Goal: Task Accomplishment & Management: Complete application form

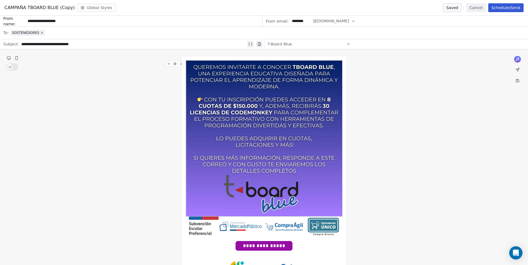
click at [168, 66] on button at bounding box center [169, 64] width 6 height 6
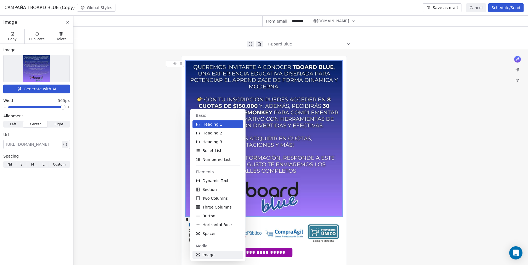
click at [208, 257] on span "Image" at bounding box center [208, 255] width 12 height 6
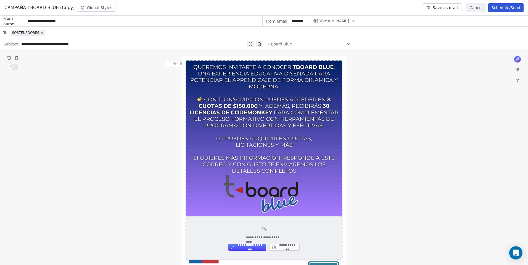
click at [293, 248] on button "**********" at bounding box center [284, 247] width 30 height 7
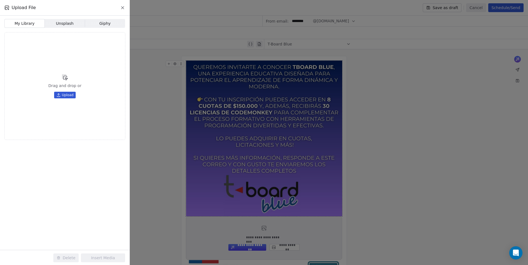
click at [66, 95] on span "Upload" at bounding box center [68, 95] width 12 height 4
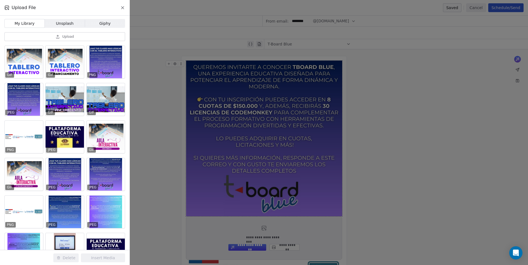
click at [78, 37] on button "Upload" at bounding box center [64, 36] width 121 height 9
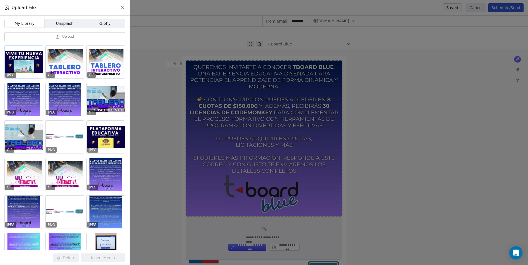
click at [34, 68] on div at bounding box center [24, 62] width 38 height 33
click at [108, 259] on button "Insert Media" at bounding box center [103, 258] width 44 height 9
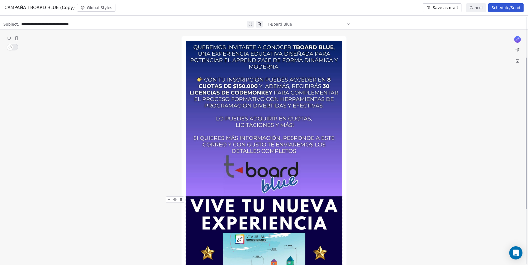
scroll to position [83, 0]
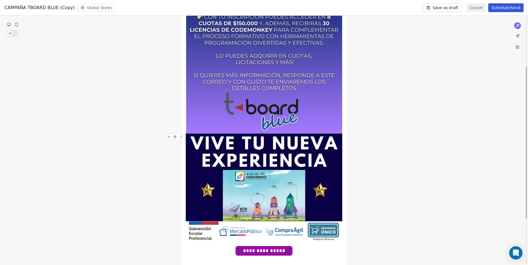
click at [241, 173] on img at bounding box center [264, 178] width 156 height 88
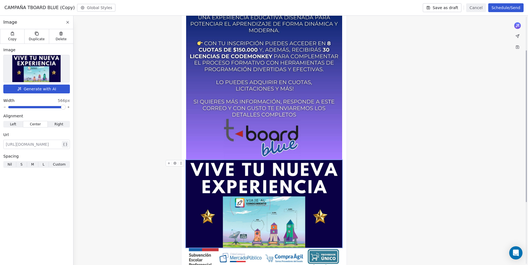
scroll to position [55, 0]
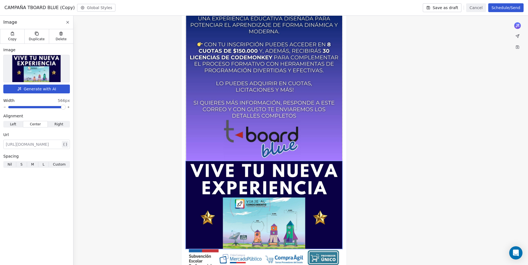
click at [198, 139] on img at bounding box center [264, 84] width 156 height 156
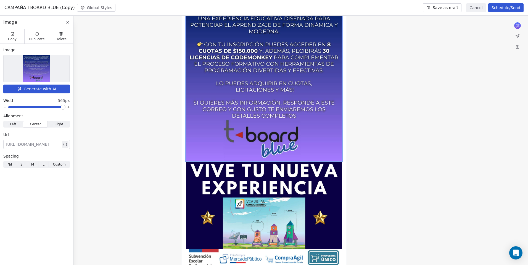
drag, startPoint x: 194, startPoint y: 117, endPoint x: 207, endPoint y: 89, distance: 30.5
click at [207, 89] on img at bounding box center [264, 84] width 156 height 156
click at [36, 36] on div "Duplicate" at bounding box center [36, 36] width 24 height 14
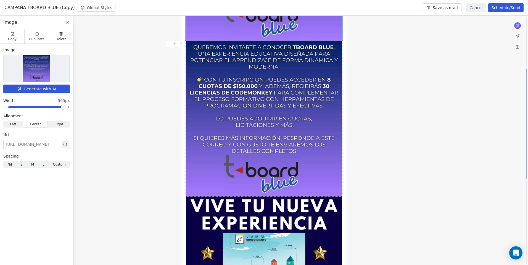
scroll to position [193, 0]
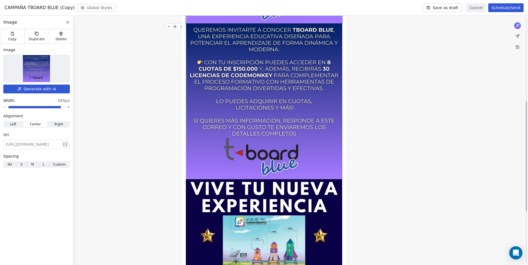
click at [253, 126] on img at bounding box center [264, 101] width 156 height 156
click at [61, 36] on div "Delete" at bounding box center [61, 36] width 24 height 14
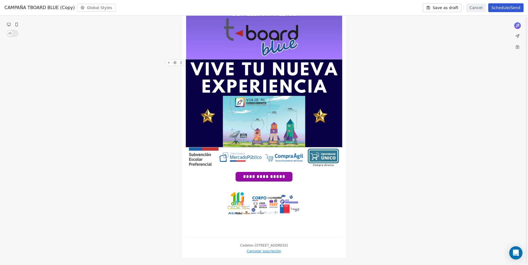
scroll to position [157, 0]
click at [229, 120] on img at bounding box center [264, 104] width 156 height 88
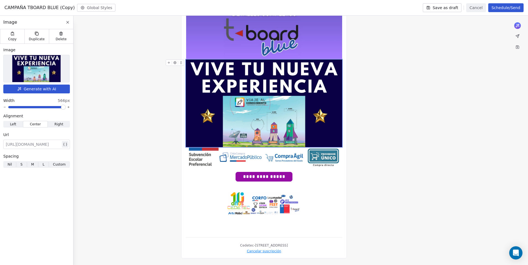
click at [9, 124] on span "Left Left" at bounding box center [13, 124] width 20 height 7
click at [33, 126] on span "Center" at bounding box center [35, 124] width 11 height 5
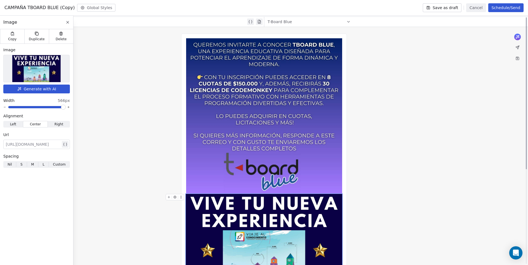
scroll to position [0, 0]
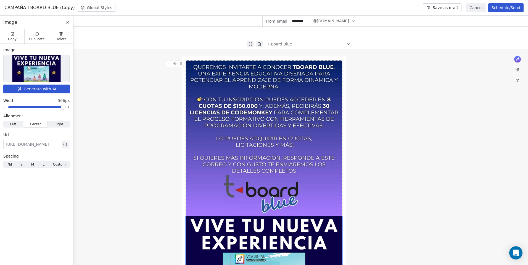
click at [195, 83] on img at bounding box center [264, 139] width 156 height 156
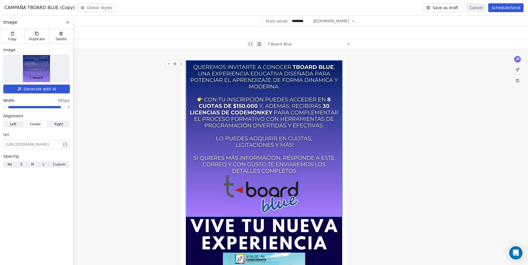
drag, startPoint x: 179, startPoint y: 64, endPoint x: 187, endPoint y: 134, distance: 70.3
click at [183, 163] on div "**********" at bounding box center [264, 236] width 166 height 360
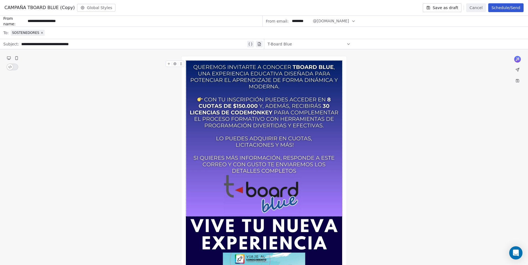
click at [182, 62] on button at bounding box center [181, 64] width 6 height 6
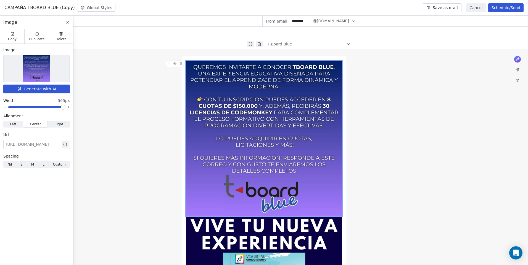
click at [173, 65] on button at bounding box center [175, 64] width 6 height 6
click at [170, 66] on button at bounding box center [169, 64] width 6 height 6
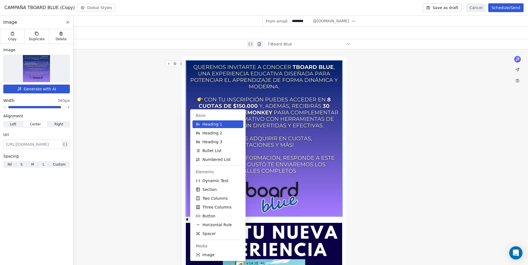
click at [164, 124] on div "**********" at bounding box center [264, 239] width 528 height 380
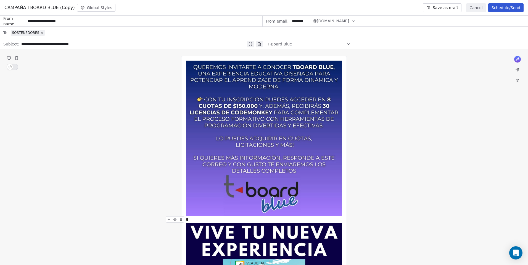
click at [202, 220] on div "*" at bounding box center [264, 220] width 156 height 7
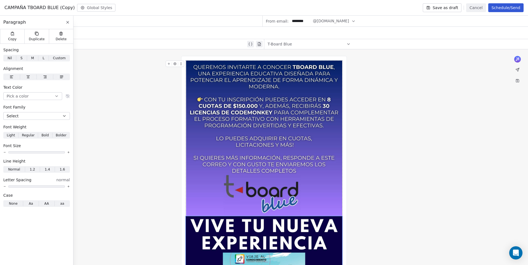
click at [206, 200] on img at bounding box center [264, 139] width 156 height 156
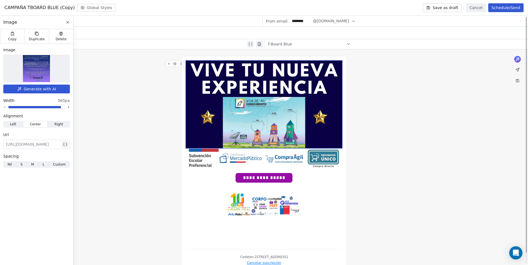
click at [182, 142] on div "**********" at bounding box center [264, 163] width 166 height 214
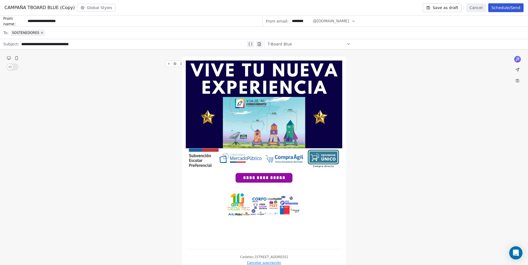
click at [170, 63] on icon at bounding box center [169, 64] width 4 height 4
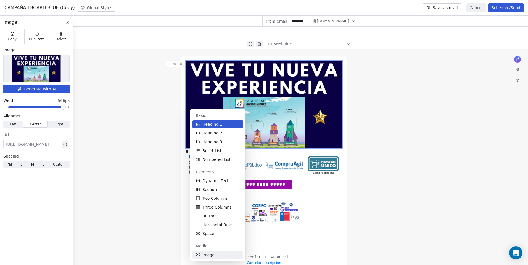
click at [204, 257] on span "Image" at bounding box center [208, 255] width 12 height 6
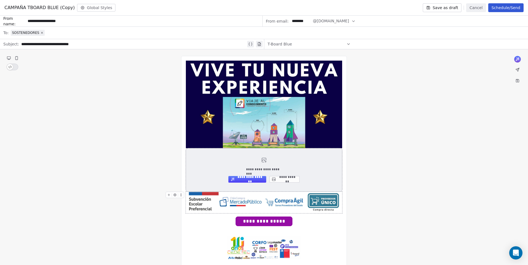
click at [276, 181] on button "**********" at bounding box center [284, 179] width 30 height 7
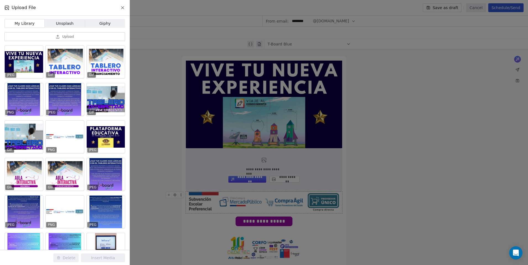
click at [27, 220] on div at bounding box center [24, 212] width 38 height 33
click at [93, 258] on button "Insert Media" at bounding box center [103, 258] width 44 height 9
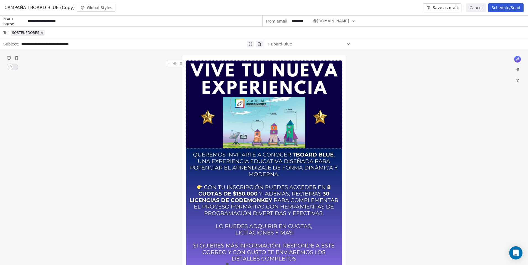
click at [404, 240] on div "**********" at bounding box center [264, 235] width 528 height 373
click at [413, 133] on div "**********" at bounding box center [264, 235] width 528 height 373
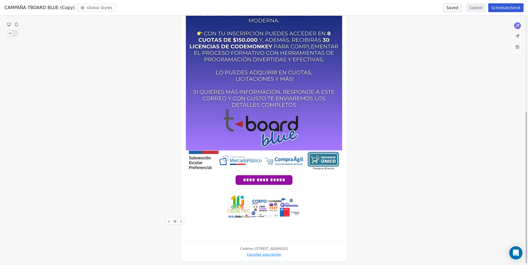
scroll to position [157, 0]
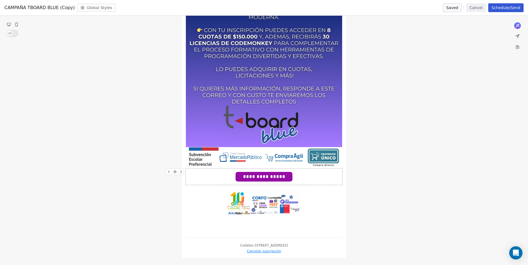
click at [277, 178] on span "**********" at bounding box center [264, 176] width 56 height 9
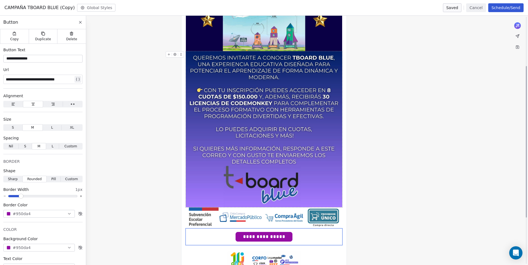
scroll to position [47, 0]
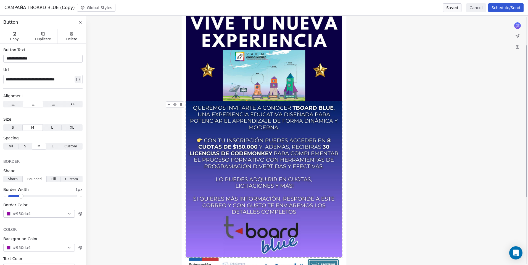
click at [432, 189] on div "**********" at bounding box center [264, 188] width 528 height 373
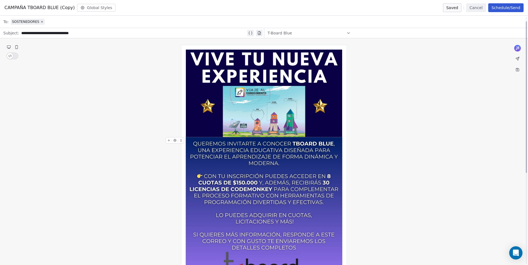
scroll to position [0, 0]
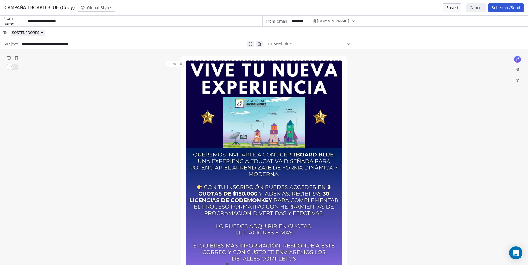
click at [281, 118] on img at bounding box center [264, 105] width 156 height 88
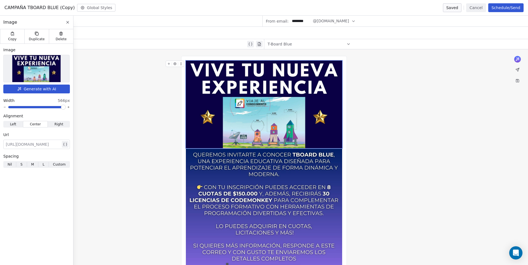
click at [204, 128] on img at bounding box center [264, 105] width 156 height 88
click at [169, 66] on button at bounding box center [169, 64] width 6 height 6
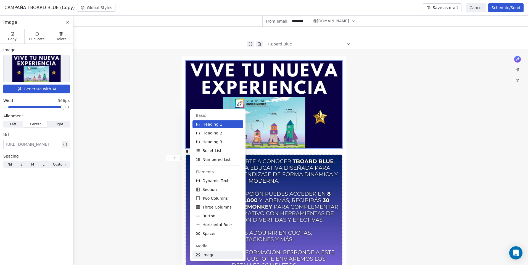
click at [210, 258] on button "Image" at bounding box center [217, 255] width 51 height 8
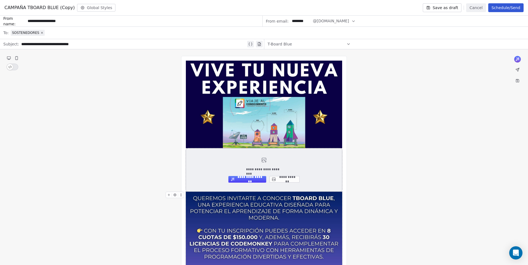
click at [293, 179] on button "**********" at bounding box center [284, 179] width 30 height 7
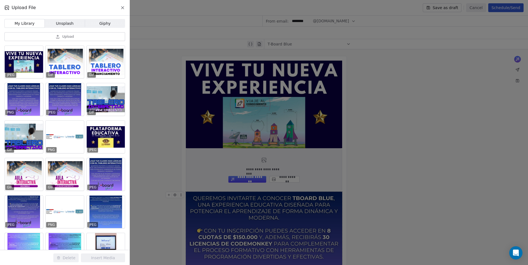
click at [38, 37] on button "Upload" at bounding box center [64, 36] width 121 height 9
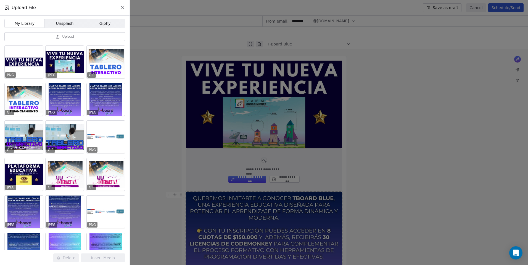
click at [70, 40] on button "Upload" at bounding box center [64, 36] width 121 height 9
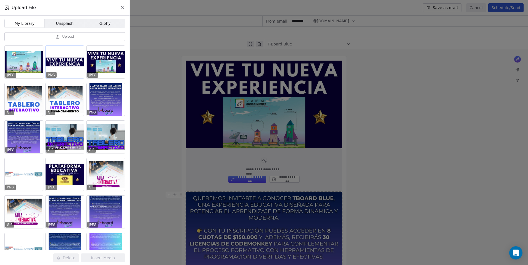
click at [59, 72] on div at bounding box center [65, 62] width 38 height 33
click at [101, 257] on button "Insert Media" at bounding box center [103, 258] width 44 height 9
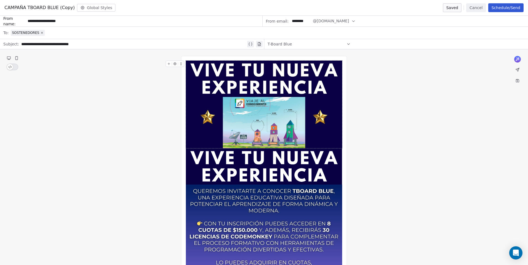
click at [249, 118] on img at bounding box center [264, 105] width 156 height 88
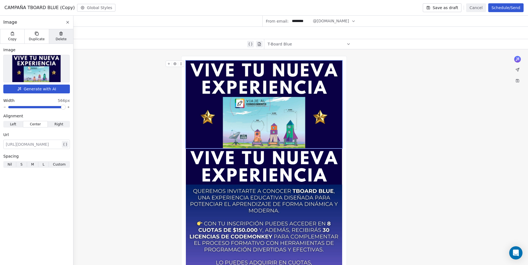
click at [64, 38] on span "Delete" at bounding box center [61, 39] width 11 height 4
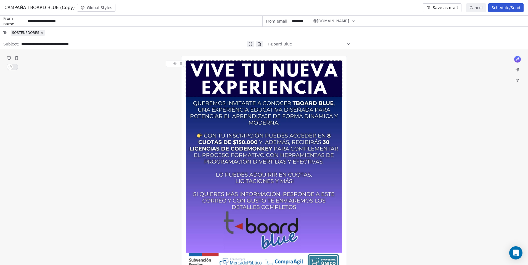
click at [169, 64] on icon at bounding box center [169, 64] width 2 height 0
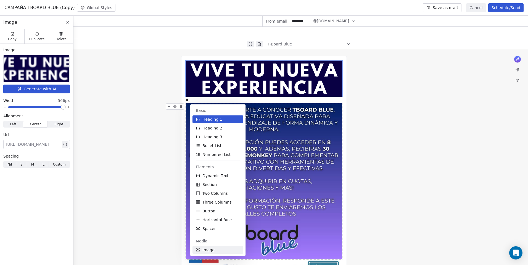
click at [204, 251] on span "Image" at bounding box center [208, 251] width 12 height 6
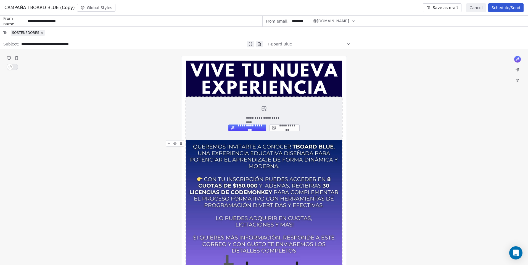
click at [283, 126] on button "**********" at bounding box center [284, 128] width 30 height 7
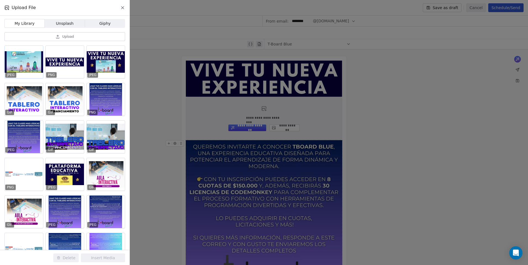
click at [25, 62] on div at bounding box center [24, 62] width 38 height 33
click at [98, 256] on button "Insert Media" at bounding box center [103, 258] width 44 height 9
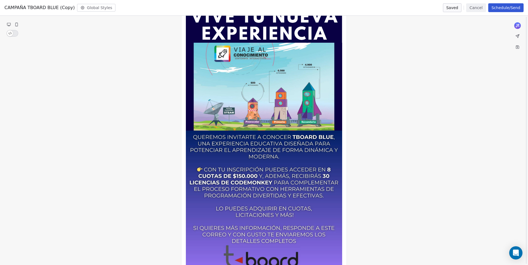
scroll to position [28, 0]
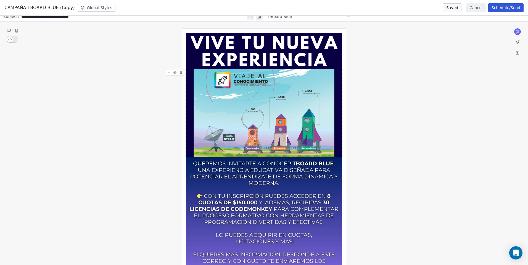
click at [167, 75] on button at bounding box center [169, 73] width 6 height 6
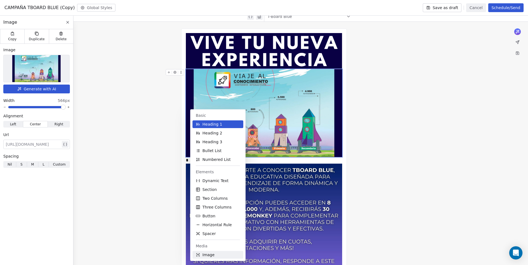
click at [214, 253] on button "Image" at bounding box center [217, 255] width 51 height 8
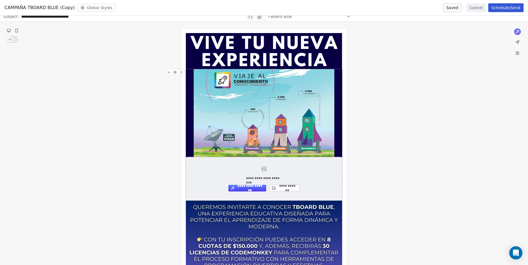
click at [282, 188] on button "**********" at bounding box center [284, 188] width 30 height 7
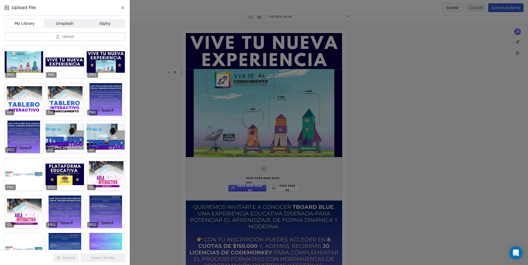
click at [53, 35] on button "Upload" at bounding box center [64, 36] width 121 height 9
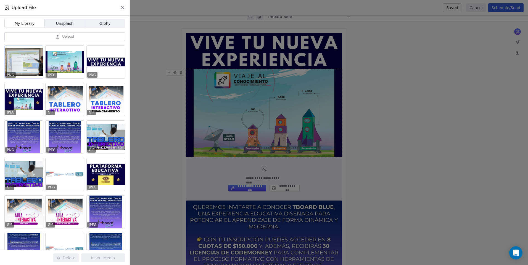
click at [29, 67] on div at bounding box center [24, 62] width 38 height 33
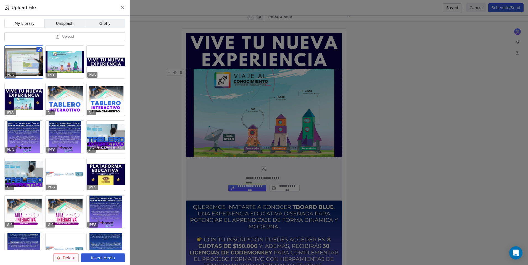
click at [116, 259] on button "Insert Media" at bounding box center [103, 258] width 44 height 9
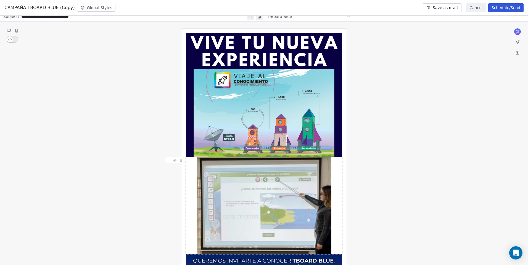
click at [301, 222] on img at bounding box center [263, 205] width 135 height 97
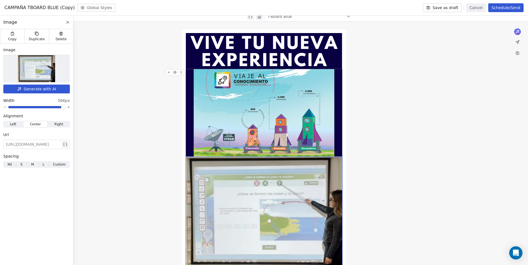
click at [65, 106] on span at bounding box center [63, 107] width 3 height 3
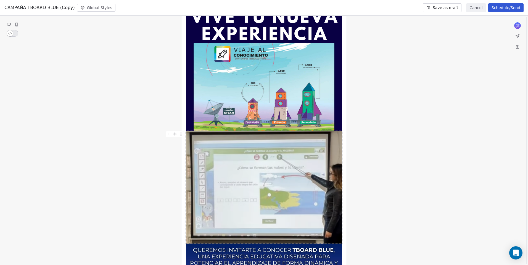
scroll to position [55, 0]
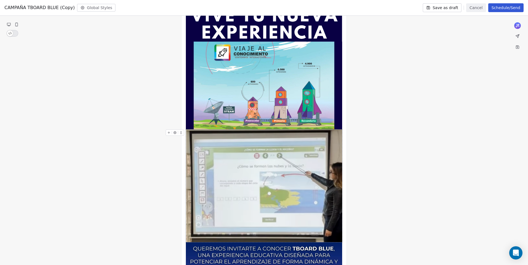
click at [307, 168] on img at bounding box center [264, 186] width 156 height 113
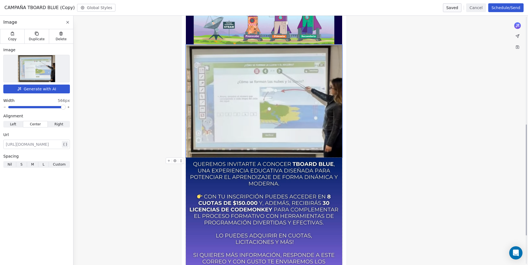
scroll to position [138, 0]
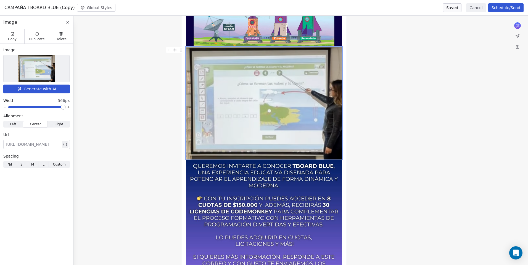
click at [264, 105] on img at bounding box center [264, 103] width 156 height 113
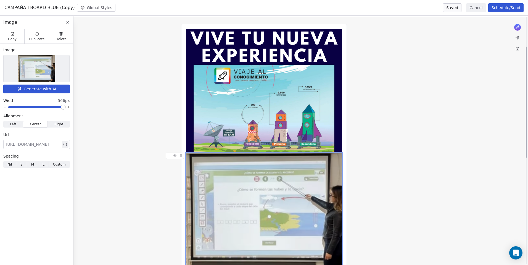
scroll to position [28, 0]
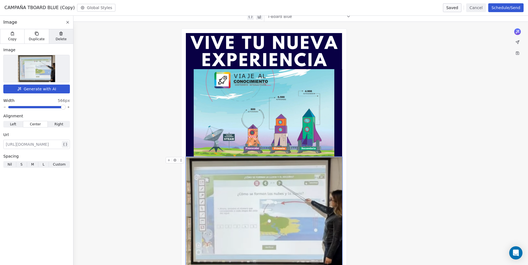
click at [54, 39] on div "Delete" at bounding box center [61, 36] width 24 height 14
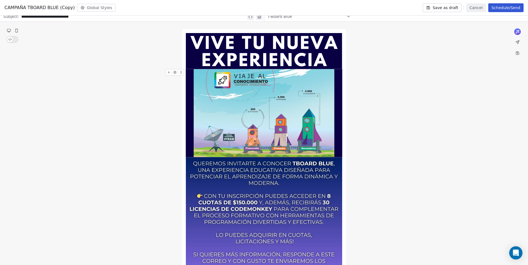
drag, startPoint x: 184, startPoint y: 150, endPoint x: 170, endPoint y: 83, distance: 68.3
click at [184, 150] on div "**********" at bounding box center [264, 226] width 166 height 396
click at [168, 74] on icon at bounding box center [169, 73] width 4 height 4
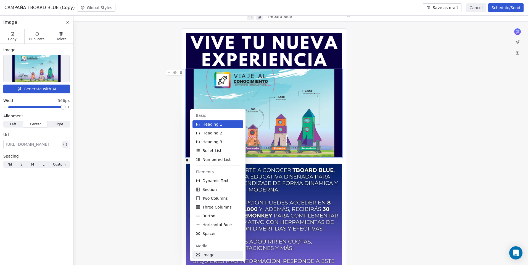
click at [215, 256] on button "Image" at bounding box center [217, 255] width 51 height 8
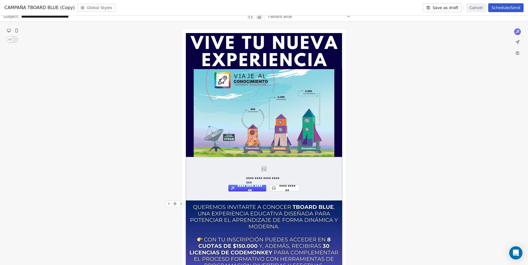
click at [285, 190] on button "**********" at bounding box center [284, 188] width 30 height 7
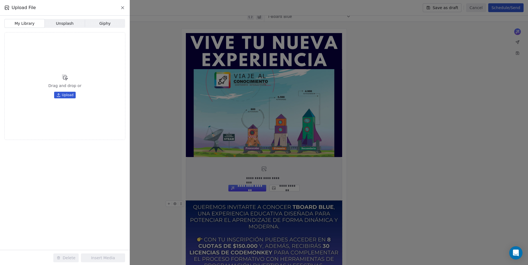
click at [66, 94] on span "Upload" at bounding box center [68, 95] width 12 height 4
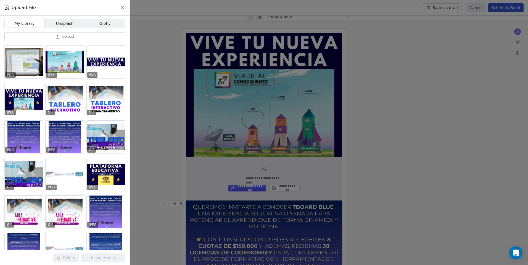
click at [63, 33] on button "Upload" at bounding box center [64, 36] width 121 height 9
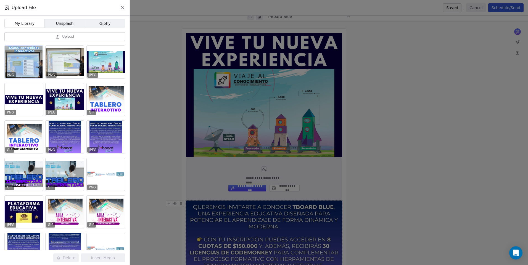
click at [36, 64] on div at bounding box center [24, 62] width 38 height 33
click at [104, 257] on button "Insert Media" at bounding box center [103, 258] width 44 height 9
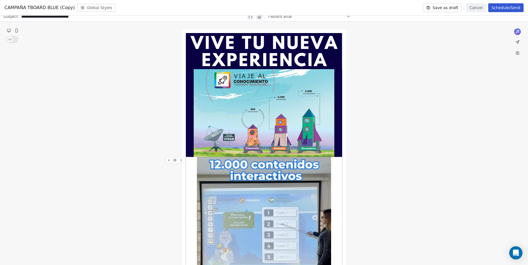
click at [244, 200] on img at bounding box center [264, 215] width 134 height 117
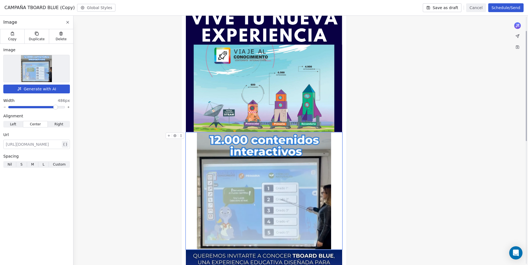
scroll to position [55, 0]
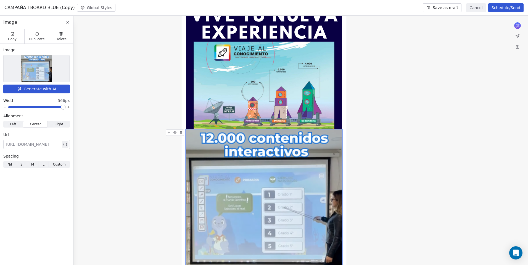
click at [65, 108] on span at bounding box center [63, 107] width 3 height 3
click at [372, 152] on div "**********" at bounding box center [264, 267] width 528 height 546
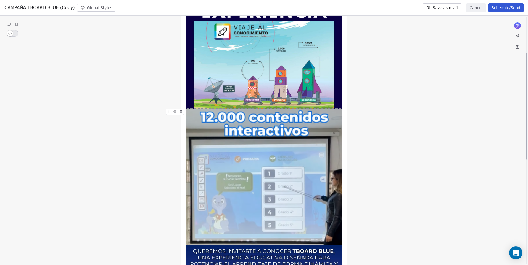
scroll to position [28, 0]
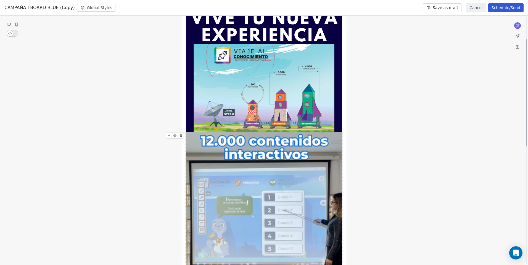
scroll to position [110, 0]
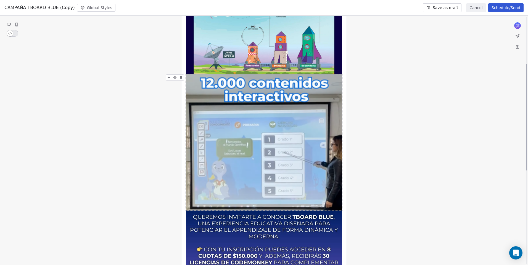
click at [313, 161] on img at bounding box center [264, 143] width 156 height 136
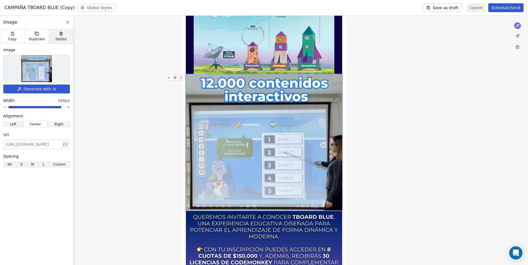
click at [60, 34] on icon at bounding box center [61, 33] width 4 height 4
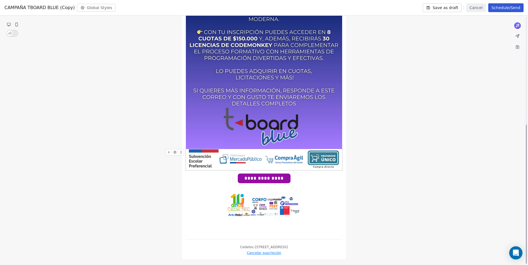
scroll to position [193, 0]
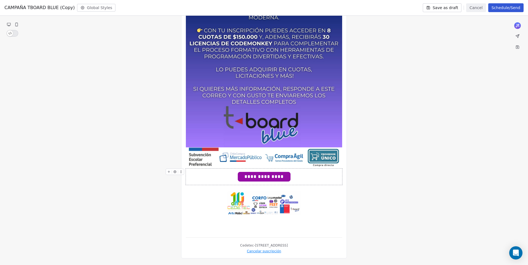
click at [247, 177] on span "**********" at bounding box center [264, 176] width 52 height 9
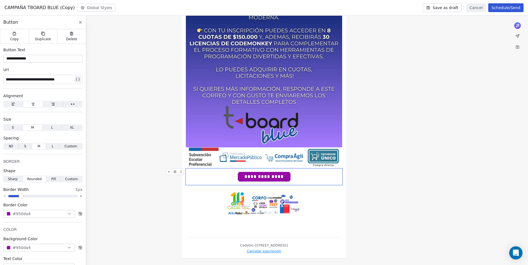
click at [243, 177] on span "**********" at bounding box center [264, 176] width 52 height 9
click at [372, 179] on div "**********" at bounding box center [264, 60] width 528 height 409
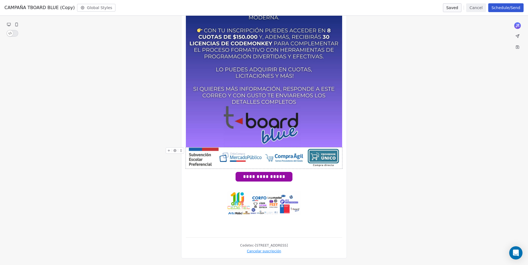
click at [182, 134] on div "**********" at bounding box center [264, 61] width 166 height 396
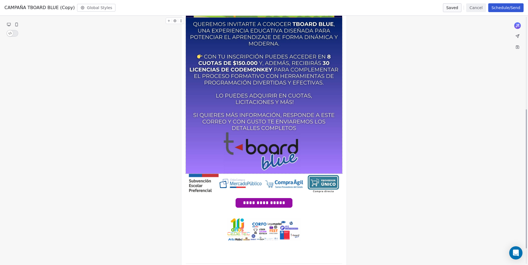
scroll to position [166, 0]
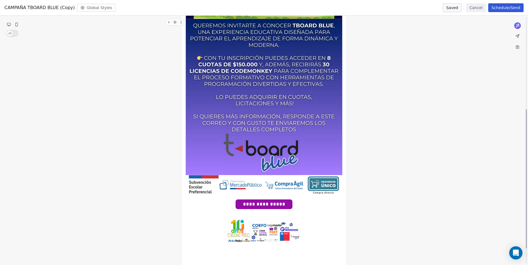
click at [170, 20] on icon at bounding box center [169, 22] width 4 height 4
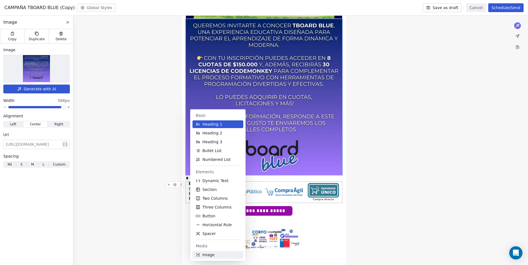
click at [207, 256] on span "Image" at bounding box center [208, 255] width 12 height 6
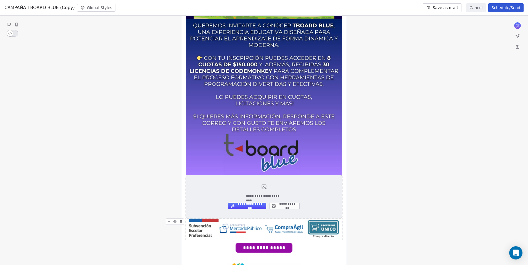
click at [286, 205] on button "**********" at bounding box center [284, 206] width 30 height 7
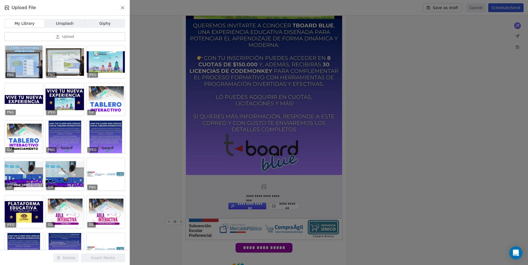
click at [33, 61] on div at bounding box center [24, 62] width 38 height 33
click at [99, 258] on button "Insert Media" at bounding box center [103, 258] width 44 height 9
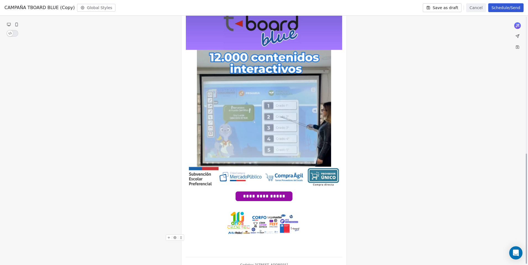
scroll to position [311, 0]
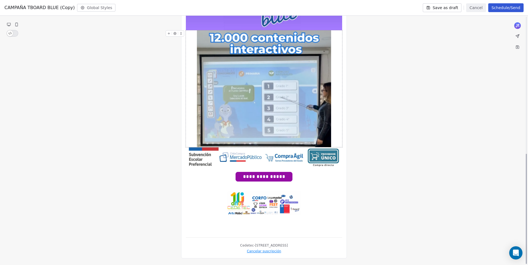
click at [300, 123] on img at bounding box center [264, 88] width 134 height 117
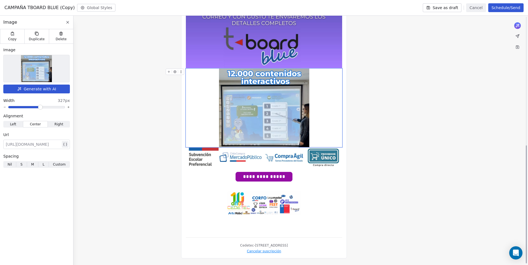
scroll to position [272, 0]
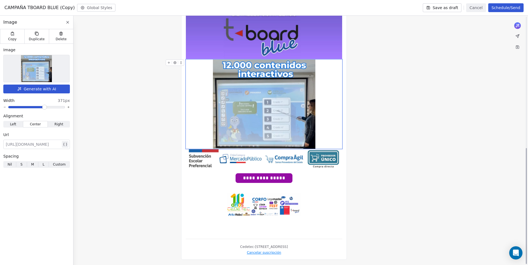
click at [44, 108] on span at bounding box center [44, 107] width 3 height 3
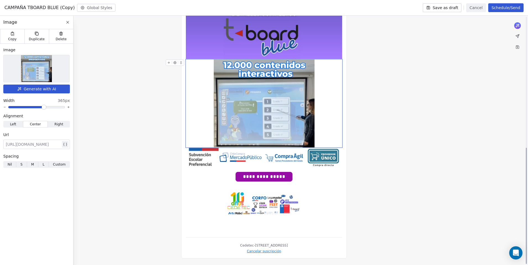
click at [383, 139] on div "**********" at bounding box center [264, 17] width 528 height 498
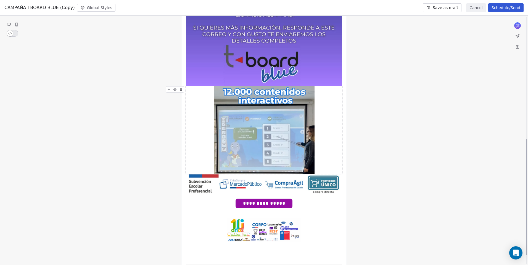
scroll to position [254, 0]
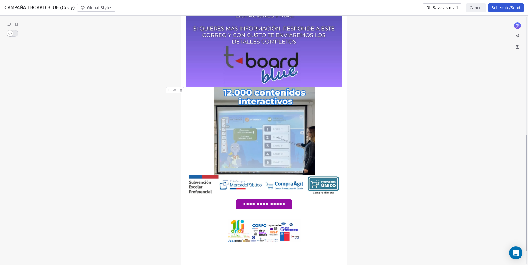
click at [413, 193] on div "**********" at bounding box center [264, 45] width 528 height 498
click at [344, 170] on div "**********" at bounding box center [264, 44] width 166 height 484
click at [340, 172] on div at bounding box center [264, 131] width 156 height 88
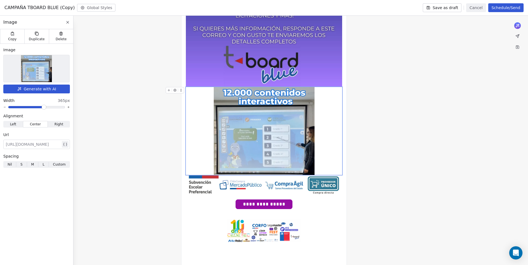
click at [345, 174] on div "**********" at bounding box center [264, 44] width 166 height 484
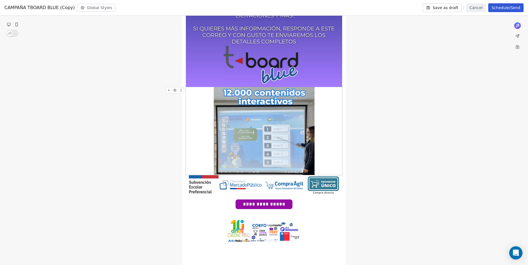
click at [335, 170] on div at bounding box center [264, 131] width 156 height 88
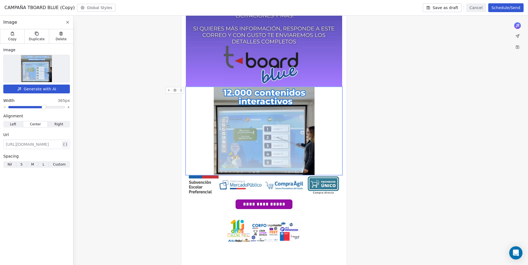
click at [167, 92] on button at bounding box center [169, 90] width 6 height 6
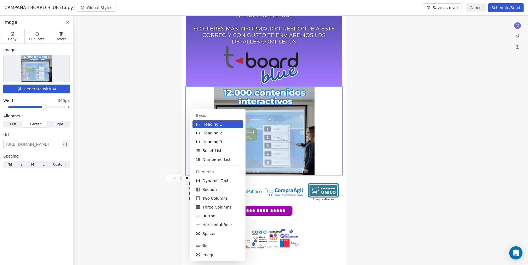
click at [260, 180] on div "Basic Heading 1 Heading 2 Heading 3 Bullet List Numbered List Elements Dynamic …" at bounding box center [225, 186] width 71 height 152
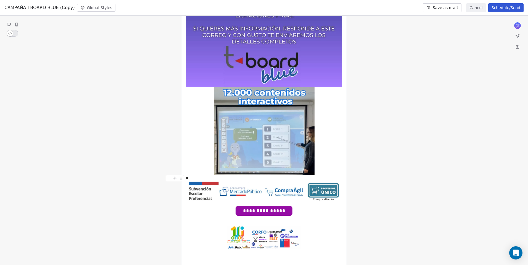
click at [294, 180] on div "*" at bounding box center [264, 178] width 156 height 7
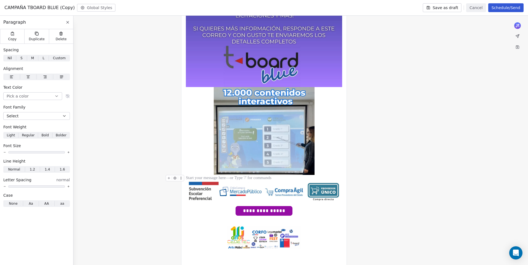
click at [411, 162] on div "**********" at bounding box center [264, 48] width 528 height 504
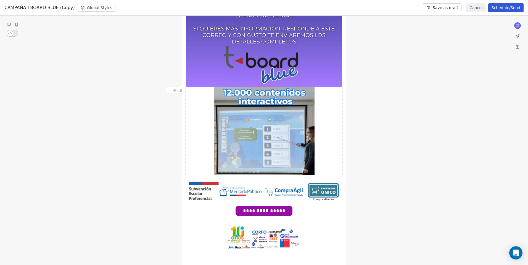
click at [304, 139] on img at bounding box center [264, 131] width 101 height 88
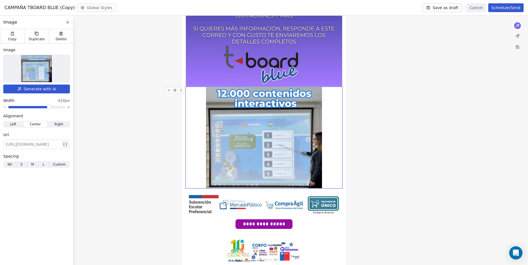
click at [50, 106] on span at bounding box center [48, 107] width 3 height 3
click at [341, 139] on div at bounding box center [264, 137] width 156 height 101
click at [410, 150] on div "**********" at bounding box center [264, 54] width 528 height 517
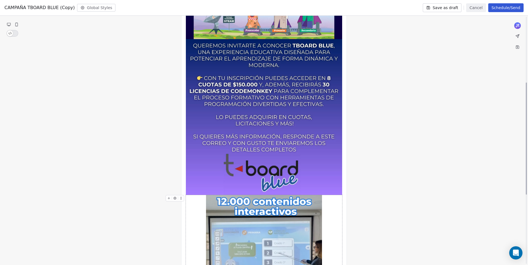
scroll to position [143, 0]
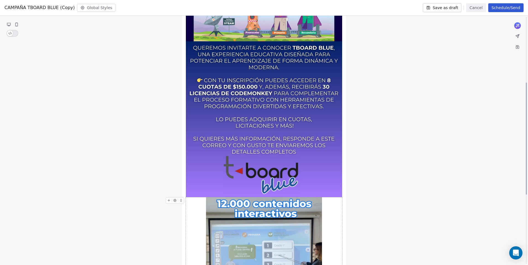
click at [411, 150] on div "**********" at bounding box center [264, 164] width 528 height 517
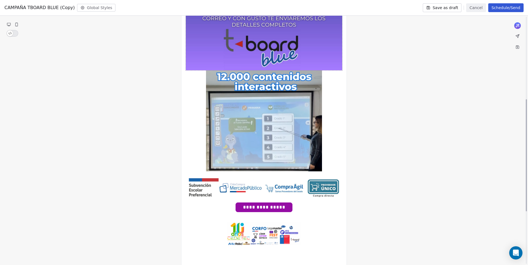
scroll to position [281, 0]
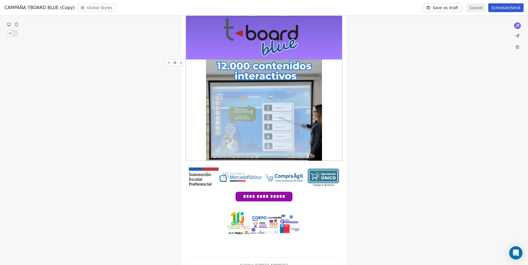
click at [328, 101] on div at bounding box center [264, 110] width 156 height 101
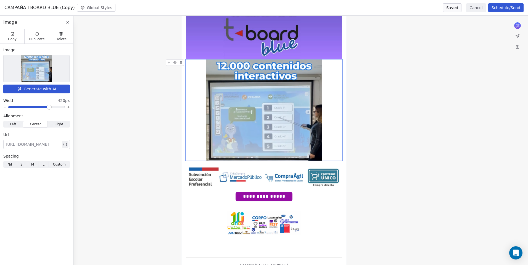
click at [450, 124] on div "**********" at bounding box center [264, 26] width 528 height 517
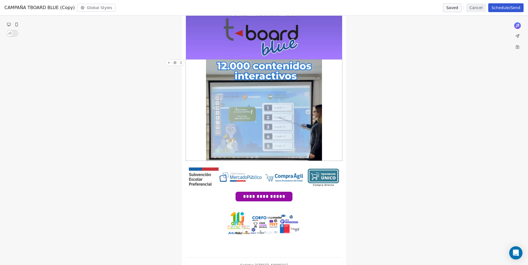
click at [306, 118] on img at bounding box center [264, 110] width 116 height 101
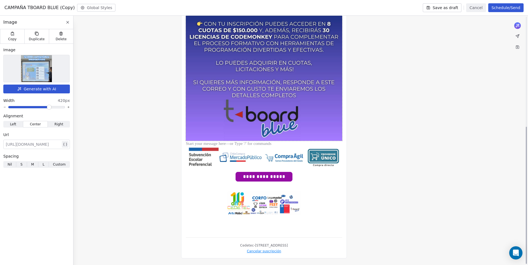
scroll to position [200, 0]
click at [424, 177] on div "**********" at bounding box center [264, 57] width 528 height 416
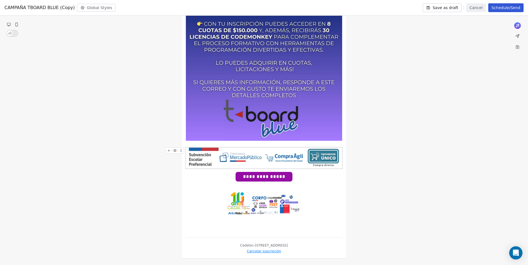
click at [169, 153] on button at bounding box center [169, 151] width 6 height 6
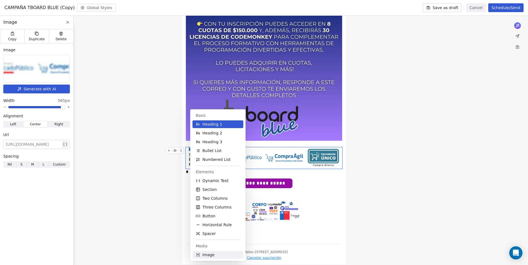
click at [208, 257] on span "Image" at bounding box center [208, 255] width 12 height 6
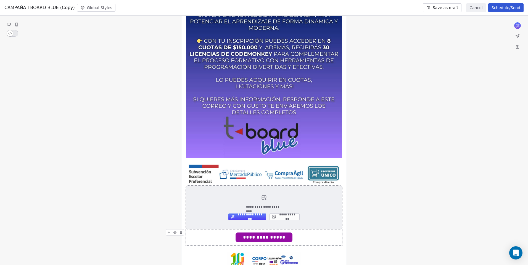
click at [281, 220] on button "**********" at bounding box center [284, 217] width 30 height 7
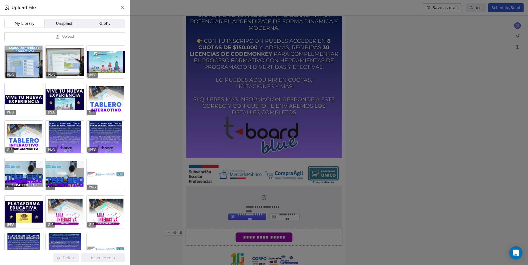
drag, startPoint x: 31, startPoint y: 64, endPoint x: 43, endPoint y: 114, distance: 51.5
click at [31, 64] on div at bounding box center [24, 62] width 38 height 33
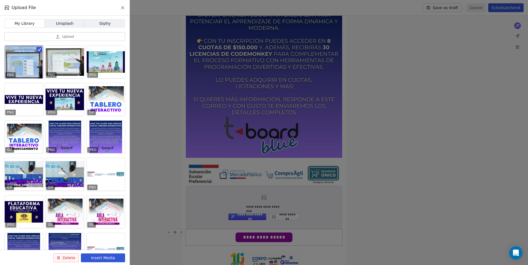
click at [104, 258] on button "Insert Media" at bounding box center [103, 258] width 44 height 9
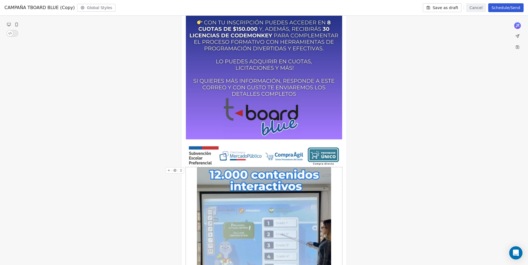
scroll to position [266, 0]
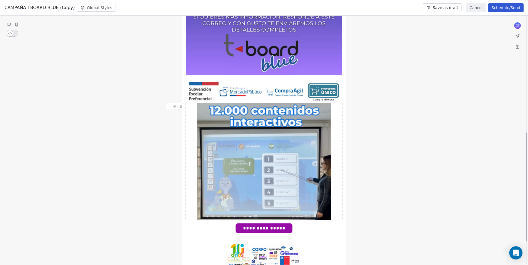
click at [299, 177] on img at bounding box center [264, 161] width 134 height 117
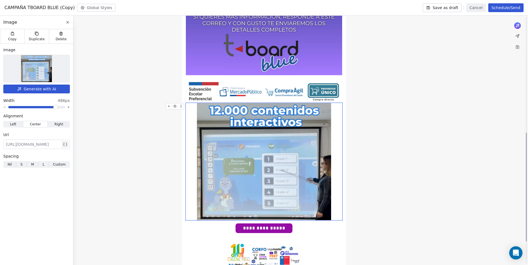
click at [409, 183] on div "**********" at bounding box center [264, 50] width 528 height 533
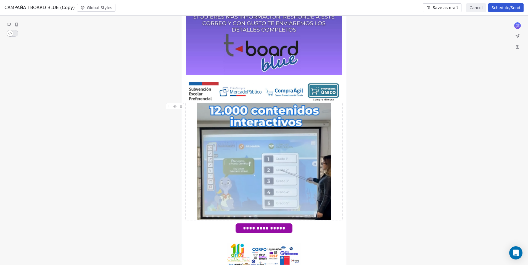
click at [458, 142] on div "**********" at bounding box center [264, 50] width 528 height 533
click at [328, 154] on img at bounding box center [264, 161] width 134 height 117
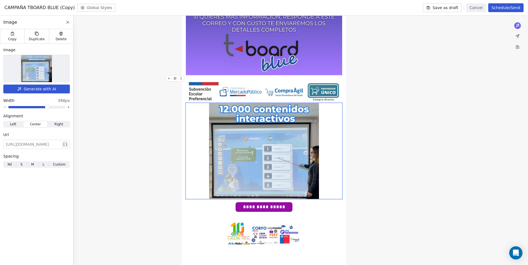
click at [48, 107] on span at bounding box center [47, 107] width 3 height 3
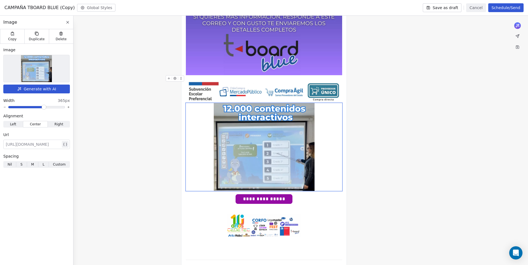
click at [44, 107] on span at bounding box center [43, 107] width 3 height 3
click at [395, 107] on div "**********" at bounding box center [264, 36] width 528 height 504
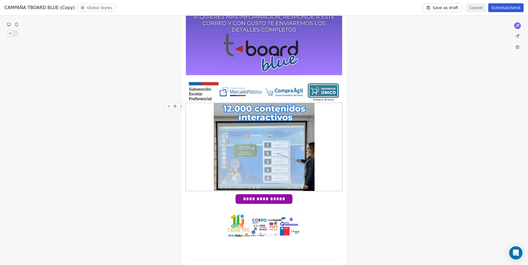
click at [410, 107] on div "**********" at bounding box center [264, 36] width 528 height 504
click at [285, 203] on div "**********" at bounding box center [263, 200] width 57 height 10
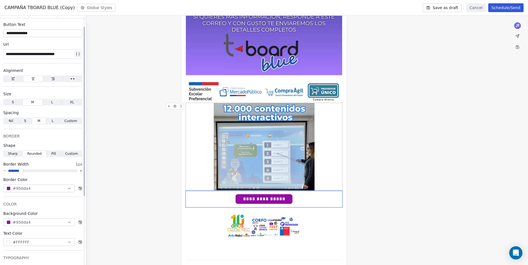
scroll to position [28, 0]
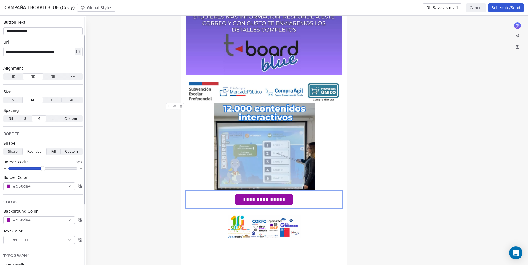
click at [41, 171] on span at bounding box center [42, 168] width 3 height 3
click at [427, 175] on div "**********" at bounding box center [264, 36] width 528 height 505
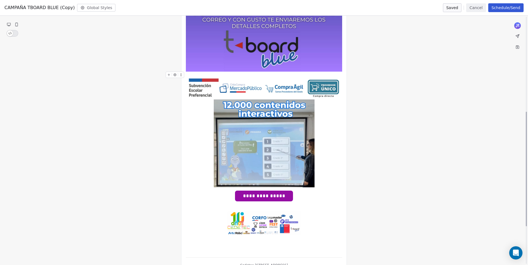
scroll to position [289, 0]
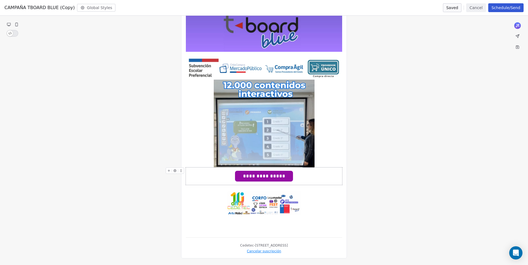
click at [287, 177] on span "**********" at bounding box center [264, 176] width 56 height 9
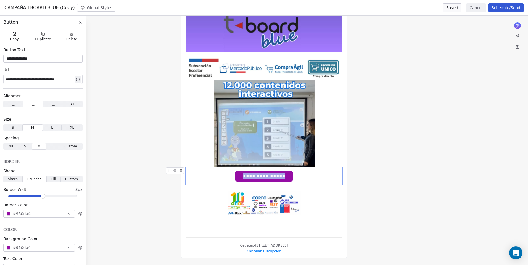
drag, startPoint x: 287, startPoint y: 177, endPoint x: 241, endPoint y: 177, distance: 46.1
click at [241, 177] on span "**********" at bounding box center [264, 176] width 56 height 9
click at [398, 177] on div "**********" at bounding box center [264, 12] width 528 height 505
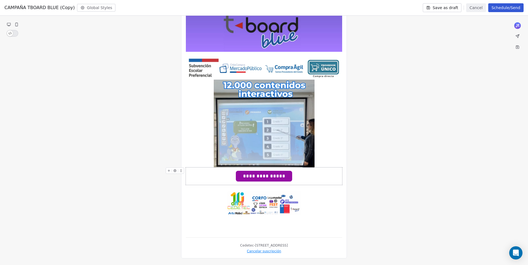
click at [275, 179] on span "**********" at bounding box center [263, 176] width 55 height 9
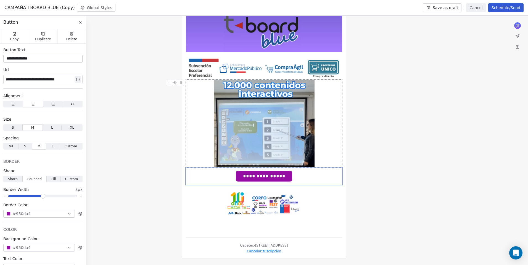
click at [400, 149] on div "**********" at bounding box center [264, 12] width 528 height 505
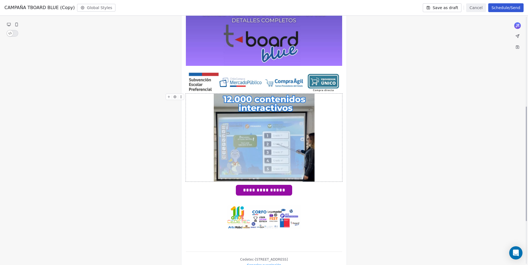
scroll to position [276, 0]
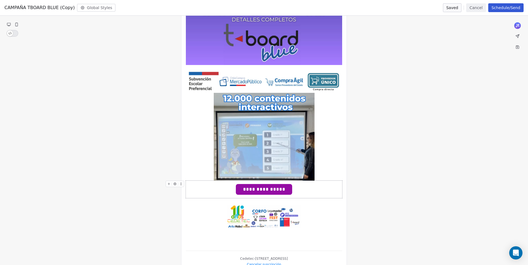
drag, startPoint x: 277, startPoint y: 190, endPoint x: 274, endPoint y: 190, distance: 3.0
click at [277, 190] on span "**********" at bounding box center [263, 189] width 55 height 9
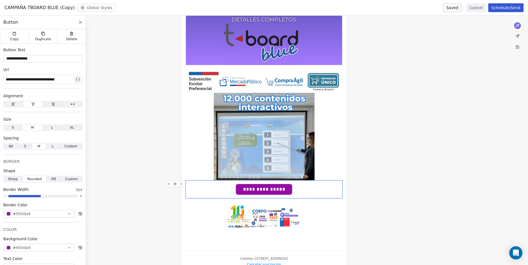
click at [274, 190] on span "**********" at bounding box center [263, 189] width 55 height 9
drag, startPoint x: 273, startPoint y: 190, endPoint x: 242, endPoint y: 189, distance: 30.6
click at [242, 189] on span "**********" at bounding box center [263, 189] width 55 height 9
click at [434, 182] on div "**********" at bounding box center [264, 25] width 528 height 505
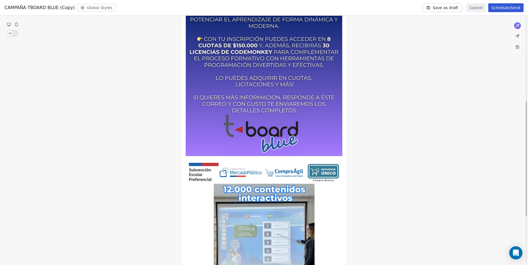
scroll to position [289, 0]
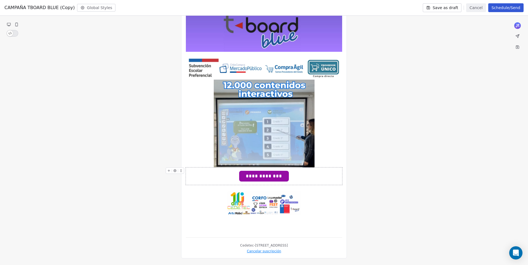
click at [283, 178] on span "**********" at bounding box center [264, 176] width 48 height 9
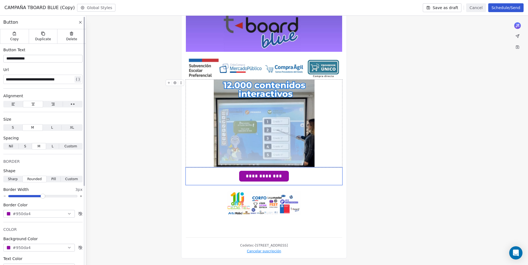
click at [65, 79] on div "**********" at bounding box center [40, 79] width 68 height 7
click at [70, 81] on div "**********" at bounding box center [40, 79] width 68 height 7
click at [69, 81] on div "**********" at bounding box center [40, 79] width 68 height 7
click at [29, 79] on div "**********" at bounding box center [40, 79] width 68 height 7
drag, startPoint x: 5, startPoint y: 79, endPoint x: 9, endPoint y: 79, distance: 3.3
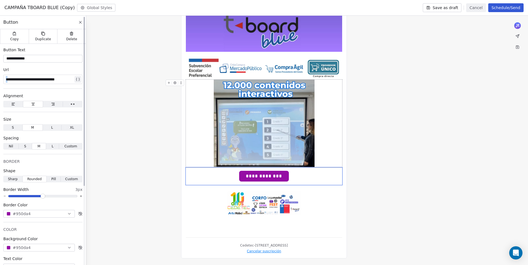
click at [9, 79] on div "**********" at bounding box center [42, 79] width 79 height 9
click at [71, 81] on div "**********" at bounding box center [40, 79] width 68 height 7
drag, startPoint x: 73, startPoint y: 80, endPoint x: 4, endPoint y: 82, distance: 68.7
click at [4, 82] on div "**********" at bounding box center [42, 79] width 79 height 9
click at [284, 175] on span "**********" at bounding box center [264, 176] width 48 height 9
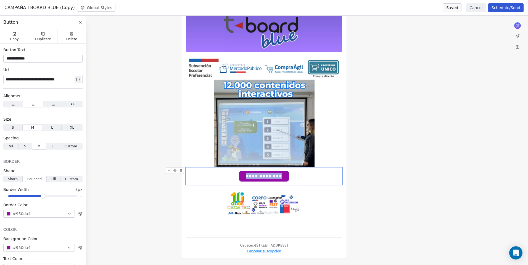
drag, startPoint x: 284, startPoint y: 175, endPoint x: 240, endPoint y: 171, distance: 44.0
click at [240, 171] on div "**********" at bounding box center [264, 176] width 50 height 11
click at [430, 178] on div "**********" at bounding box center [264, 12] width 528 height 505
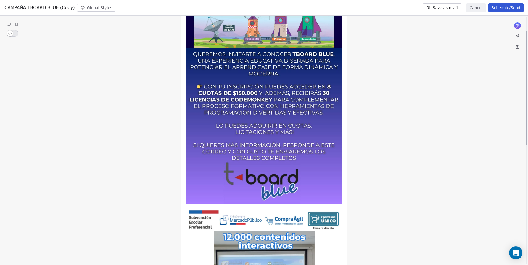
scroll to position [138, 0]
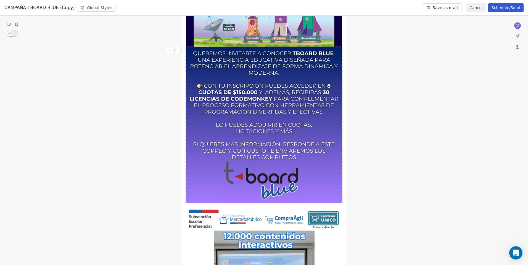
click at [169, 49] on icon at bounding box center [169, 50] width 4 height 4
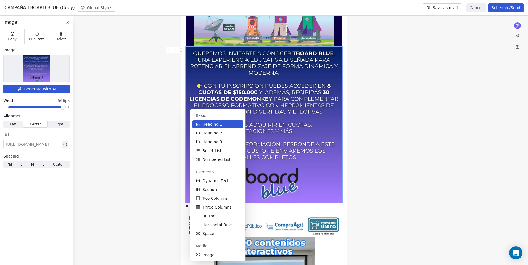
click at [210, 254] on span "Image" at bounding box center [208, 255] width 12 height 6
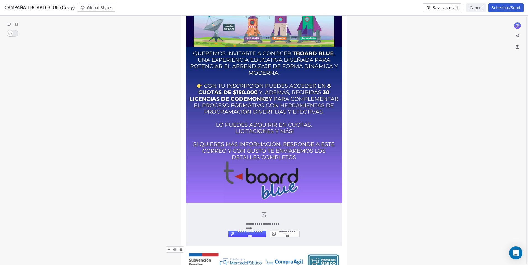
scroll to position [121, 0]
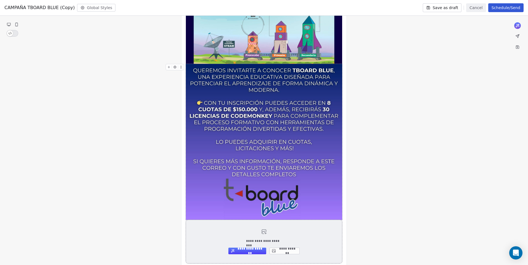
click at [287, 252] on button "**********" at bounding box center [284, 251] width 30 height 7
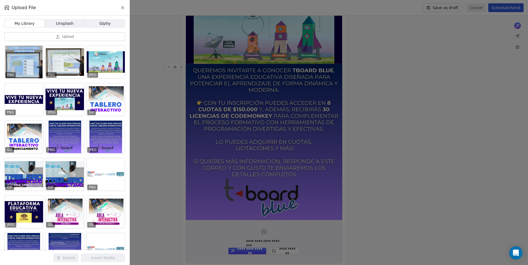
click at [85, 38] on button "Upload" at bounding box center [64, 36] width 121 height 9
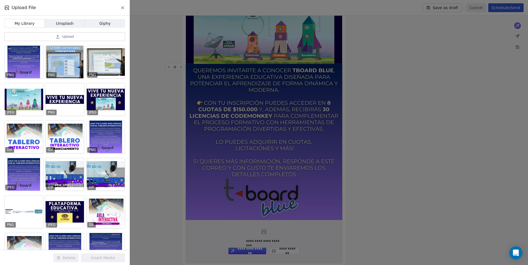
click at [27, 59] on div at bounding box center [24, 62] width 38 height 33
click at [111, 257] on button "Insert Media" at bounding box center [103, 258] width 44 height 9
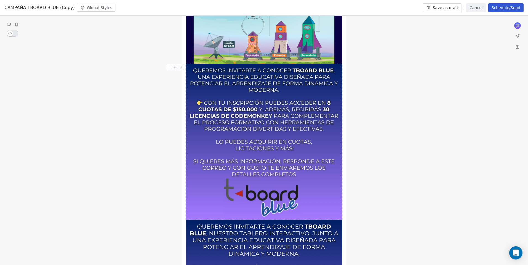
click at [232, 132] on img at bounding box center [264, 142] width 156 height 156
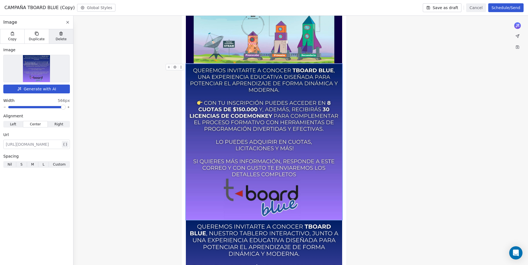
click at [63, 34] on div "Delete" at bounding box center [61, 36] width 24 height 14
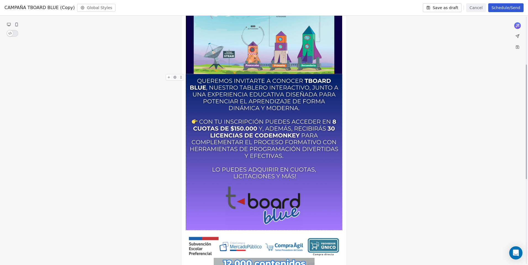
scroll to position [93, 0]
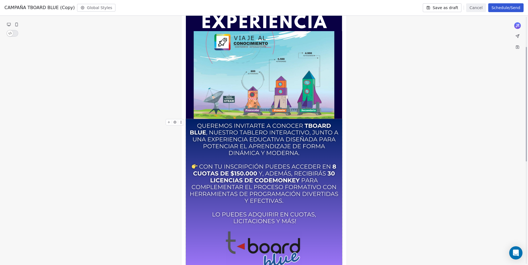
click at [419, 119] on div "**********" at bounding box center [264, 236] width 528 height 505
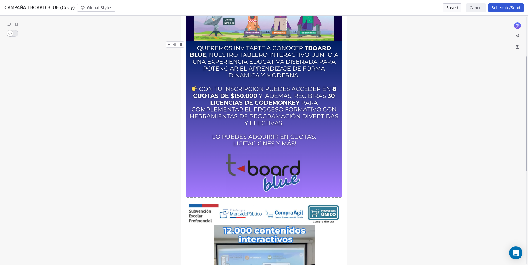
scroll to position [166, 0]
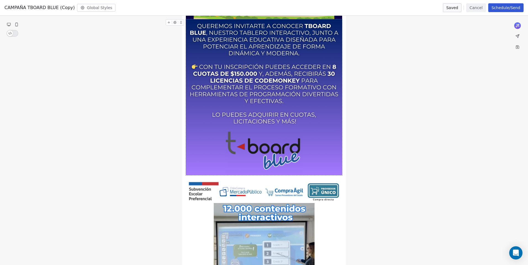
click at [436, 191] on div "**********" at bounding box center [264, 136] width 528 height 505
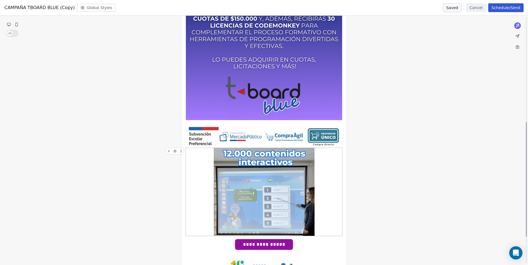
scroll to position [276, 0]
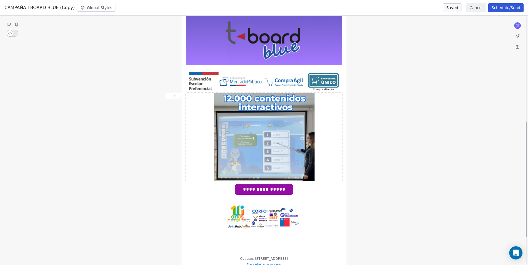
click at [396, 194] on div "**********" at bounding box center [264, 25] width 528 height 505
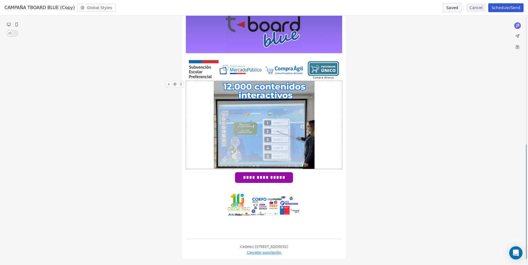
scroll to position [289, 0]
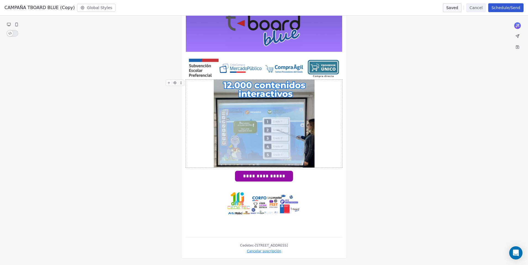
click at [344, 166] on div "**********" at bounding box center [264, 13] width 166 height 492
click at [169, 84] on icon at bounding box center [169, 83] width 0 height 2
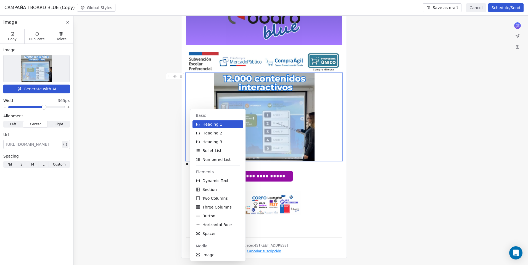
click at [251, 166] on div "Basic Heading 1 Heading 2 Heading 3 Bullet List Numbered List Elements Dynamic …" at bounding box center [225, 186] width 71 height 152
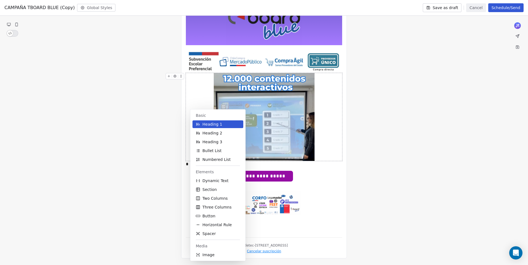
click at [255, 164] on div "Basic Heading 1 Heading 2 Heading 3 Bullet List Numbered List Elements Dynamic …" at bounding box center [225, 186] width 71 height 152
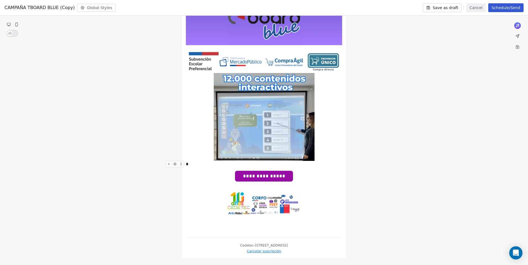
click at [184, 162] on div at bounding box center [176, 166] width 21 height 10
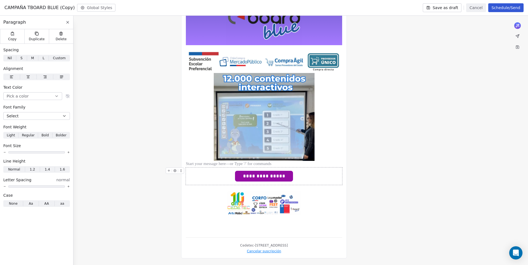
click at [409, 182] on div "**********" at bounding box center [264, 10] width 528 height 512
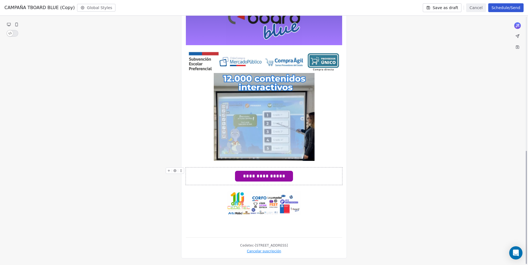
click at [291, 178] on span "**********" at bounding box center [264, 176] width 56 height 9
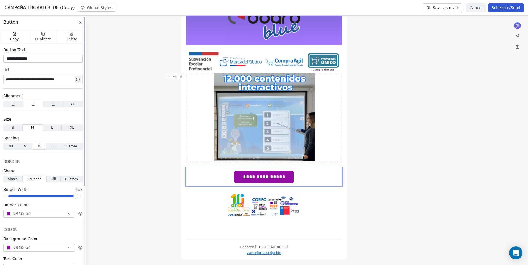
click at [77, 198] on span at bounding box center [75, 196] width 3 height 3
click at [400, 181] on div "**********" at bounding box center [264, 11] width 528 height 514
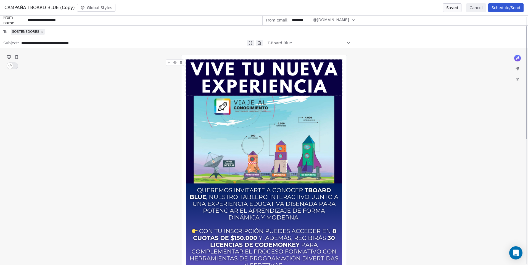
scroll to position [0, 0]
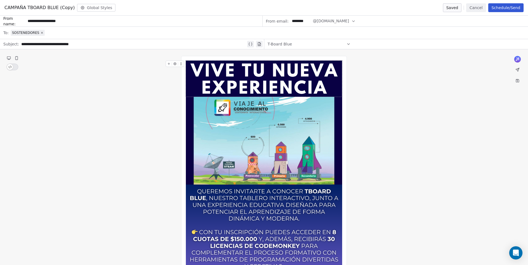
click at [511, 10] on button "Schedule/Send" at bounding box center [505, 7] width 35 height 9
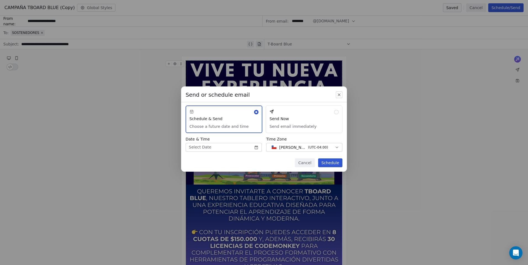
click at [307, 120] on button "Send Now Send email immediately" at bounding box center [303, 120] width 77 height 28
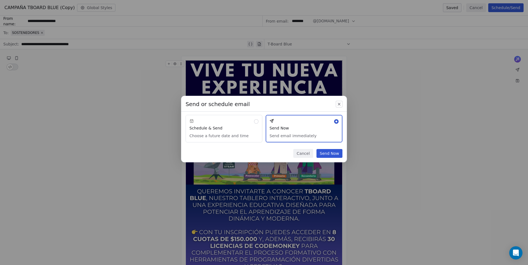
click at [236, 127] on button "Schedule & Send Choose a future date and time" at bounding box center [223, 129] width 77 height 28
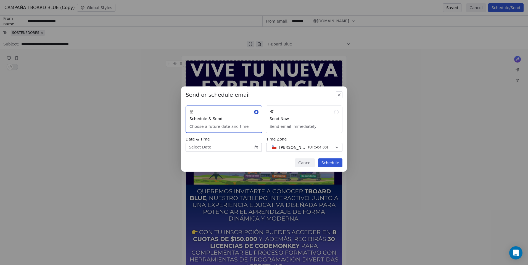
click at [300, 124] on button "Send Now Send email immediately" at bounding box center [303, 120] width 77 height 28
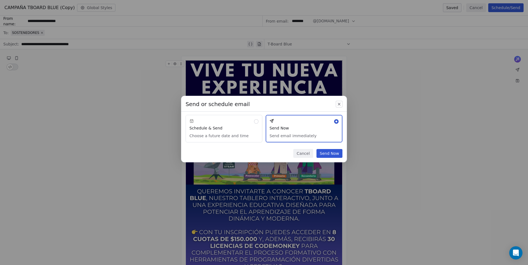
click at [339, 103] on icon "button" at bounding box center [339, 104] width 4 height 4
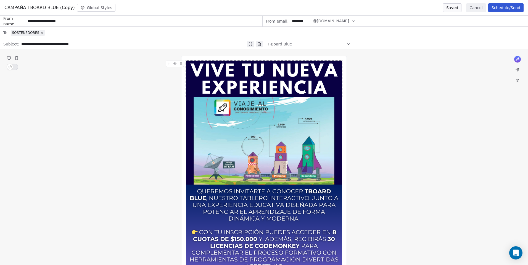
click at [346, 45] on icon at bounding box center [348, 44] width 4 height 4
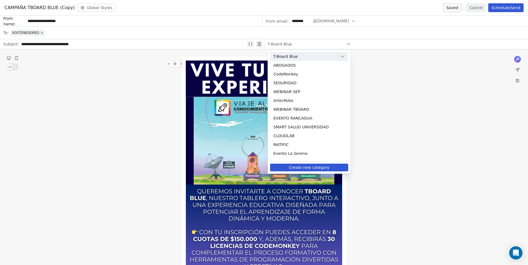
click at [347, 44] on icon at bounding box center [348, 44] width 2 height 1
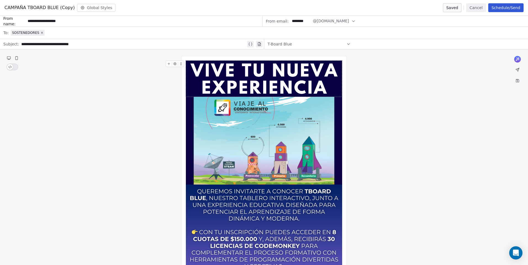
click at [87, 6] on button "Global Styles" at bounding box center [96, 8] width 39 height 8
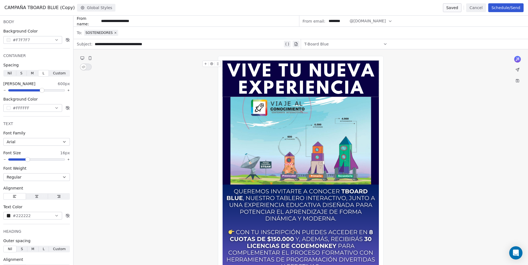
click at [87, 6] on button "Global Styles" at bounding box center [96, 8] width 39 height 8
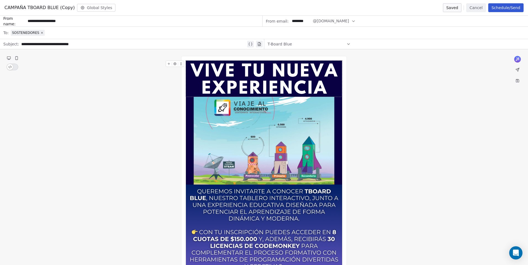
click at [518, 81] on icon at bounding box center [517, 80] width 3 height 3
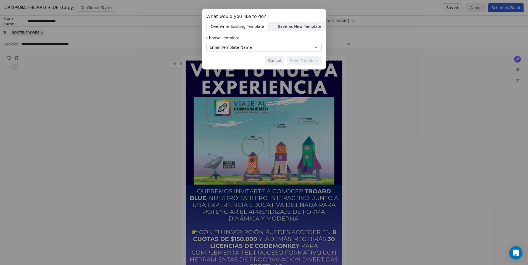
click at [278, 27] on span "Save as New Template" at bounding box center [300, 27] width 44 height 6
click at [246, 50] on input at bounding box center [263, 47] width 115 height 8
type input "**********"
click at [292, 59] on button "Save as Template" at bounding box center [301, 60] width 41 height 9
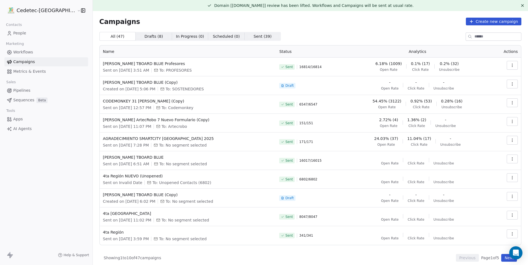
click at [236, 23] on div "Campaigns Create new campaign" at bounding box center [310, 22] width 422 height 8
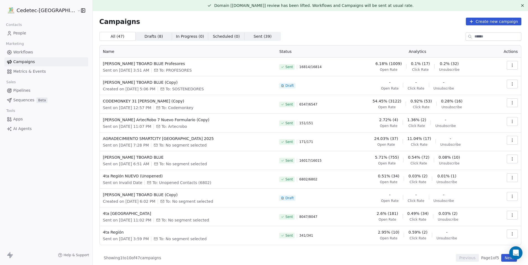
click at [271, 50] on th "Name" at bounding box center [188, 52] width 176 height 12
click at [510, 83] on icon "button" at bounding box center [512, 84] width 4 height 4
click at [511, 83] on html "Cedetec-Chile Contacts People Marketing Workflows Campaigns Metrics & Events Sa…" at bounding box center [264, 132] width 528 height 265
click at [478, 21] on button "Create new campaign" at bounding box center [493, 22] width 55 height 8
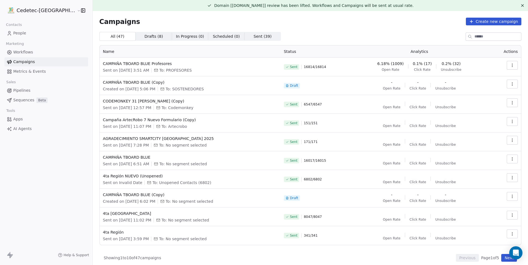
click at [27, 100] on span "Sequences" at bounding box center [23, 100] width 21 height 6
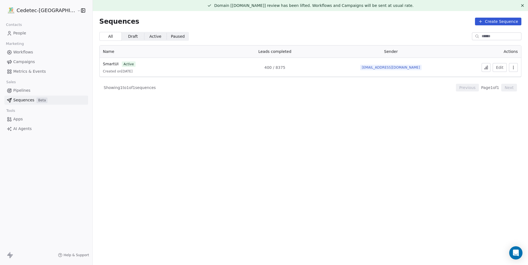
click at [26, 91] on span "Pipelines" at bounding box center [21, 91] width 17 height 6
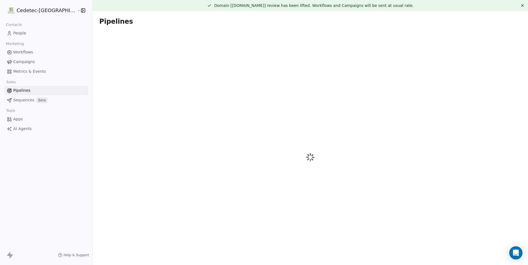
click at [29, 53] on span "Workflows" at bounding box center [23, 52] width 20 height 6
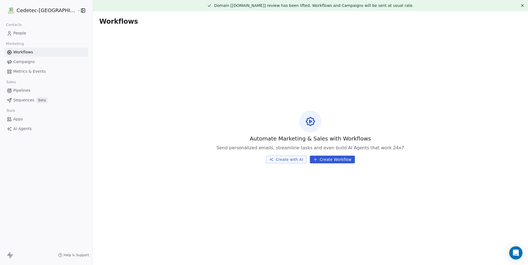
click at [29, 65] on link "Campaigns" at bounding box center [46, 61] width 84 height 9
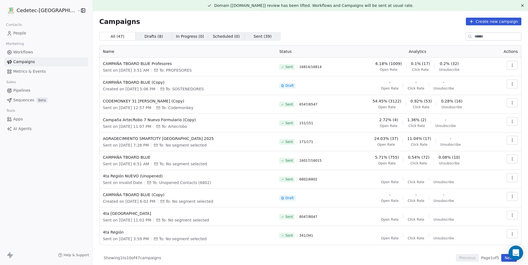
click at [513, 250] on icon "Open Intercom Messenger" at bounding box center [515, 253] width 7 height 7
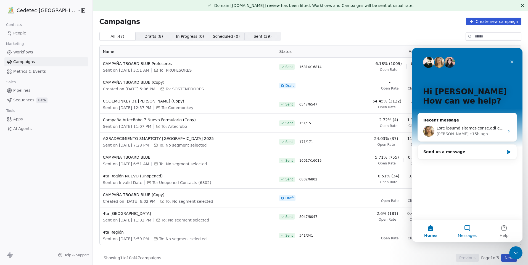
click at [468, 224] on button "Messages" at bounding box center [466, 231] width 37 height 22
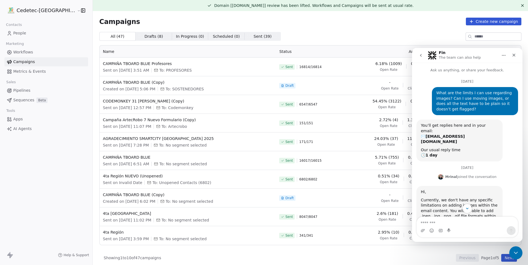
click at [419, 57] on icon "go back" at bounding box center [420, 55] width 4 height 4
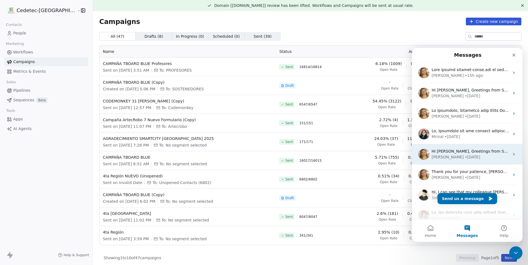
click at [467, 161] on div "Hi Guillermo, Greetings from Swipe One and thank you for reaching out! I comple…" at bounding box center [467, 154] width 110 height 20
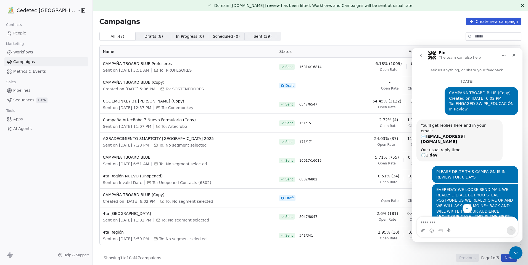
click at [418, 58] on button "go back" at bounding box center [420, 55] width 10 height 10
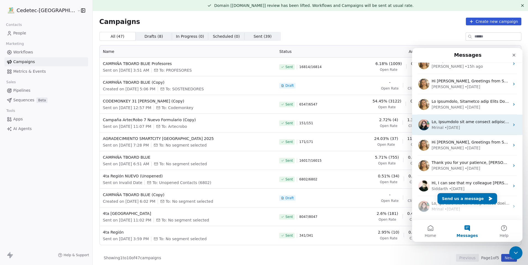
scroll to position [28, 0]
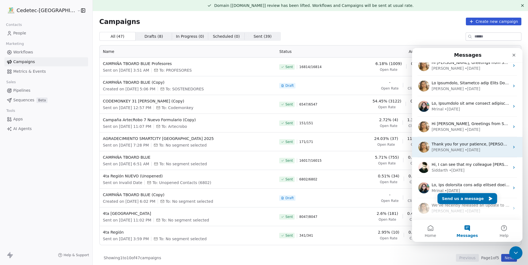
click at [450, 156] on div "Thank you for your patience, Guillermo! As checked, the campaign was actually s…" at bounding box center [467, 147] width 110 height 20
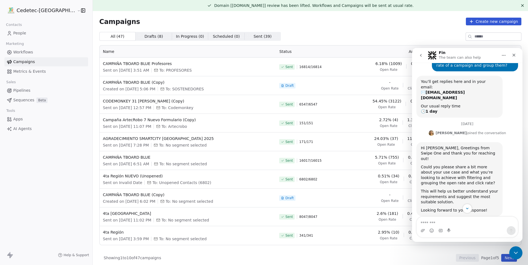
scroll to position [31, 0]
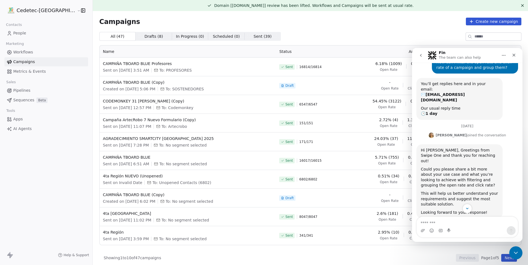
click at [422, 54] on icon "go back" at bounding box center [420, 55] width 4 height 4
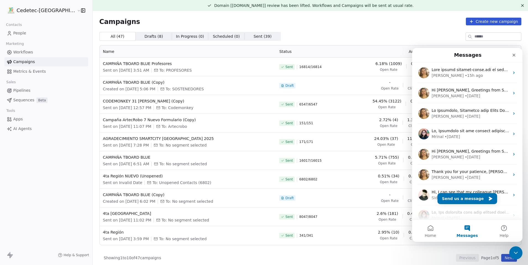
scroll to position [0, 0]
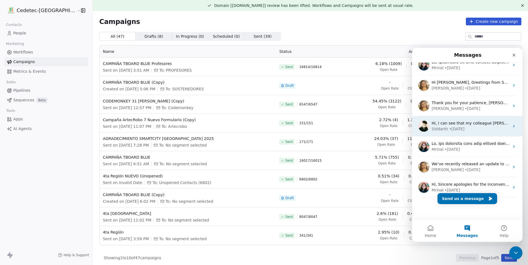
click at [462, 131] on div "Siddarth • 7w ago" at bounding box center [470, 129] width 78 height 6
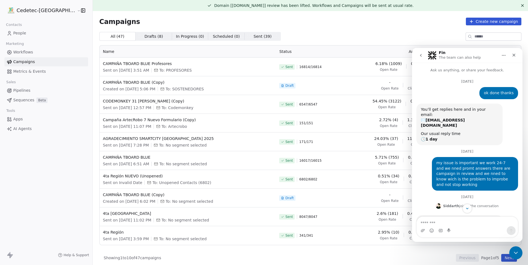
click at [421, 57] on icon "go back" at bounding box center [420, 55] width 4 height 4
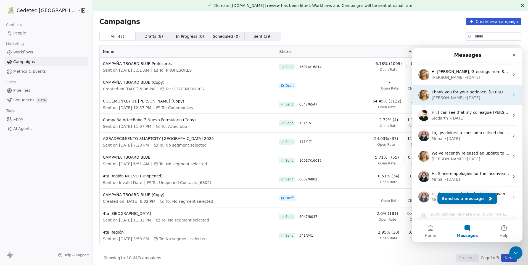
scroll to position [83, 0]
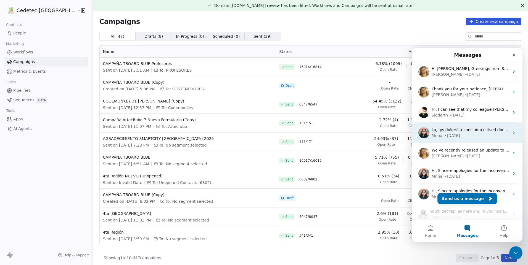
click at [456, 133] on div "Intercom messenger" at bounding box center [470, 130] width 78 height 6
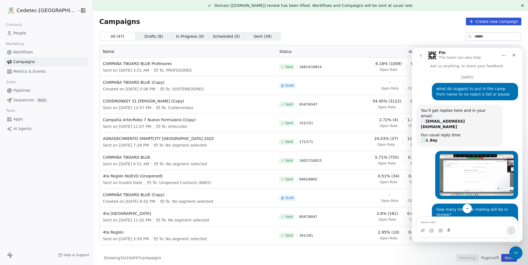
scroll to position [0, 0]
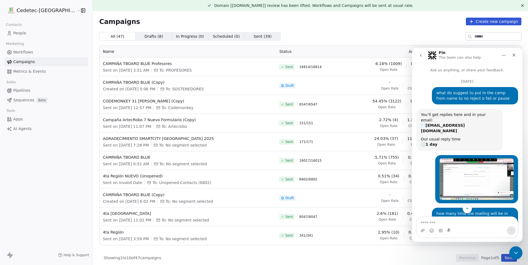
click at [421, 58] on button "go back" at bounding box center [420, 55] width 10 height 10
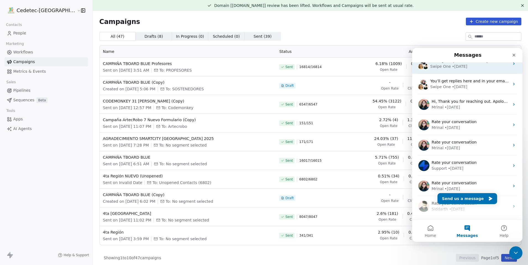
scroll to position [248, 0]
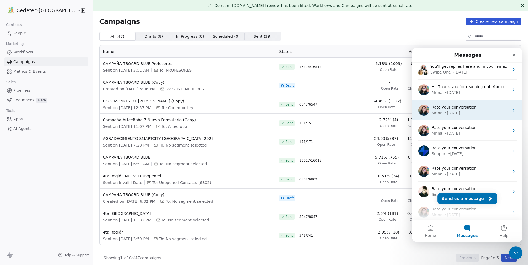
click at [474, 111] on div "Mrinal • 15w ago" at bounding box center [470, 113] width 78 height 6
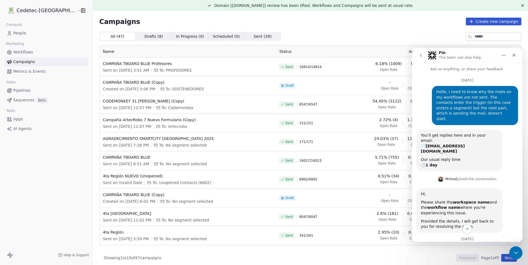
scroll to position [0, 0]
click at [422, 54] on icon "go back" at bounding box center [420, 55] width 4 height 4
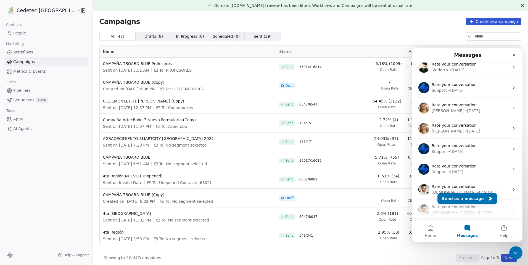
scroll to position [437, 0]
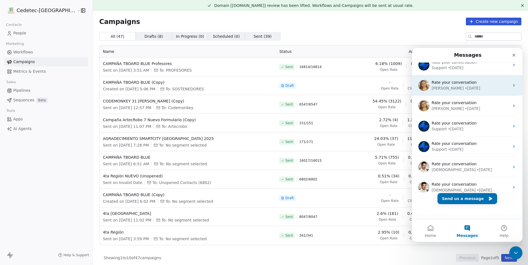
click at [461, 93] on div "Rate your conversation Harinder • 26w ago" at bounding box center [467, 85] width 110 height 20
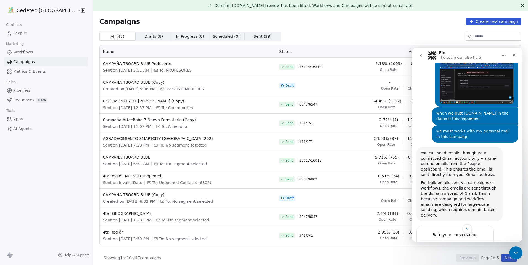
scroll to position [377, 0]
click at [419, 53] on icon "go back" at bounding box center [420, 55] width 4 height 4
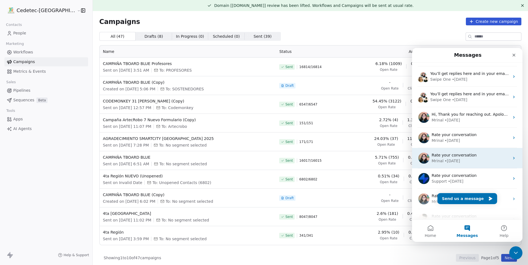
scroll to position [437, 0]
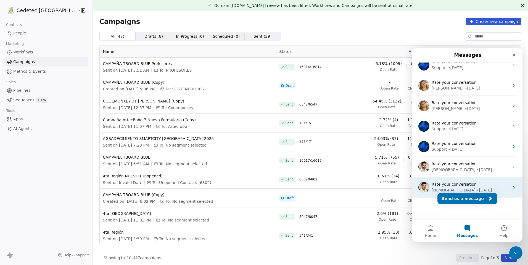
click at [459, 186] on span "Rate your conversation" at bounding box center [453, 184] width 45 height 4
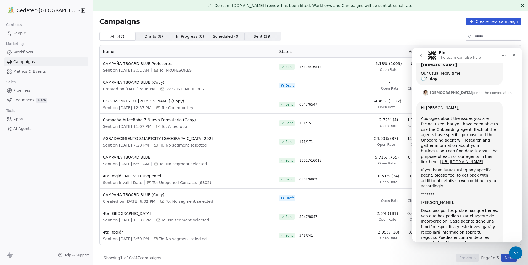
scroll to position [19, 0]
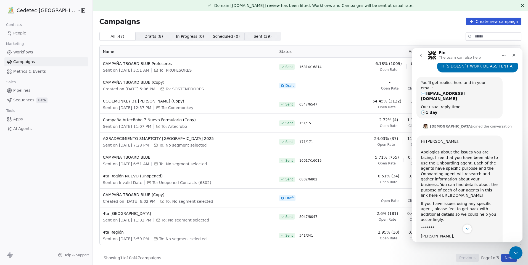
click at [420, 54] on icon "go back" at bounding box center [420, 55] width 4 height 4
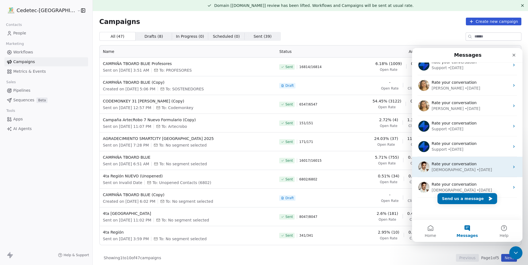
click at [476, 172] on div "• 27w ago" at bounding box center [483, 170] width 15 height 6
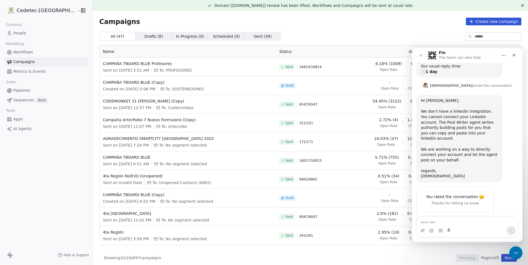
scroll to position [4, 0]
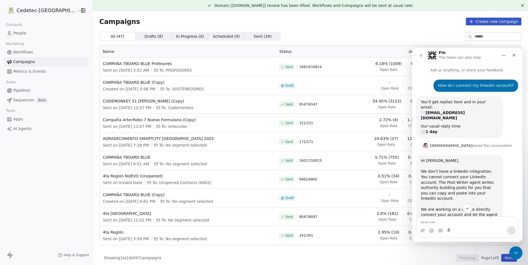
click at [421, 58] on button "go back" at bounding box center [420, 55] width 10 height 10
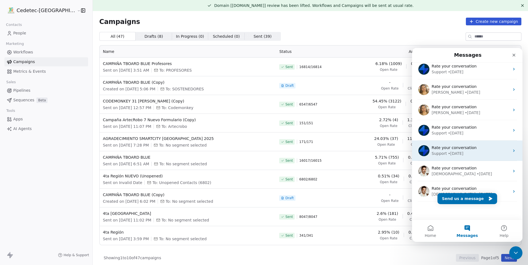
scroll to position [437, 0]
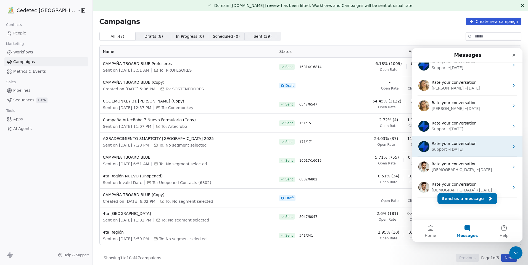
click at [450, 145] on span "Rate your conversation" at bounding box center [453, 144] width 45 height 4
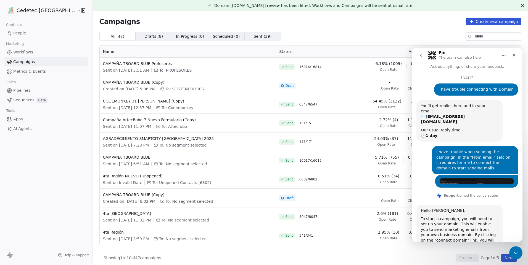
scroll to position [3, 0]
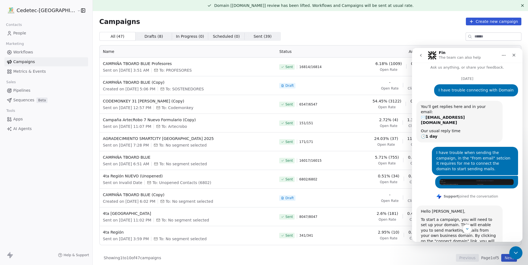
click at [421, 56] on icon "go back" at bounding box center [420, 55] width 4 height 4
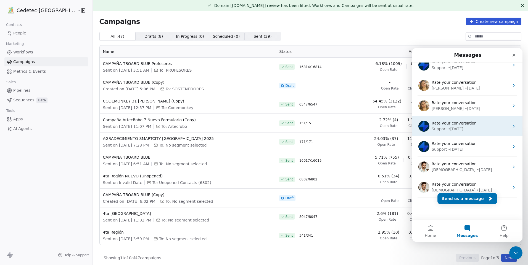
click at [453, 125] on span "Rate your conversation" at bounding box center [453, 123] width 45 height 4
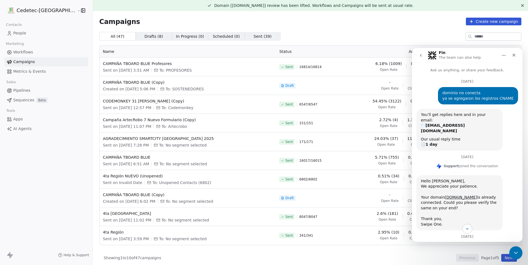
click at [421, 58] on button "go back" at bounding box center [420, 55] width 10 height 10
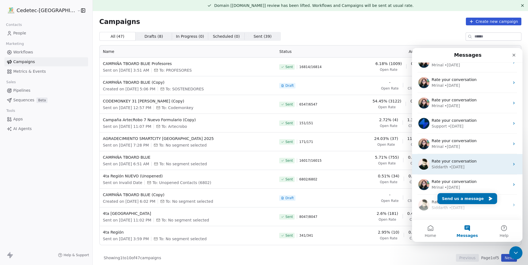
click at [469, 142] on span "Rate your conversation" at bounding box center [453, 141] width 45 height 4
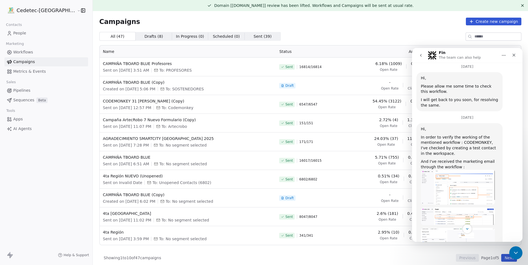
click at [421, 57] on icon "go back" at bounding box center [420, 55] width 4 height 4
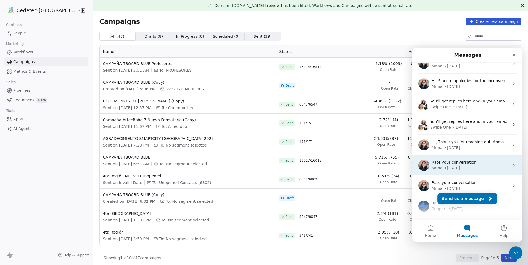
click at [460, 164] on span "Rate your conversation" at bounding box center [453, 162] width 45 height 4
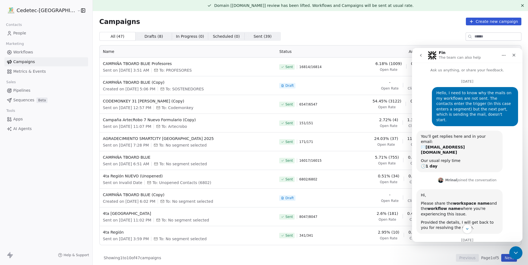
click at [423, 58] on button "go back" at bounding box center [420, 55] width 10 height 10
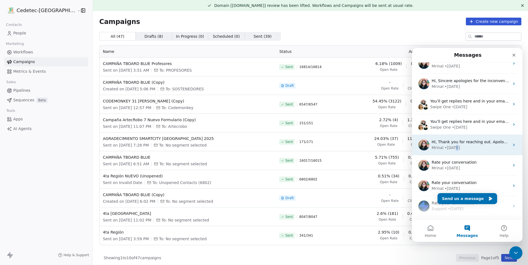
click at [455, 146] on div "• 11w ago" at bounding box center [451, 148] width 15 height 6
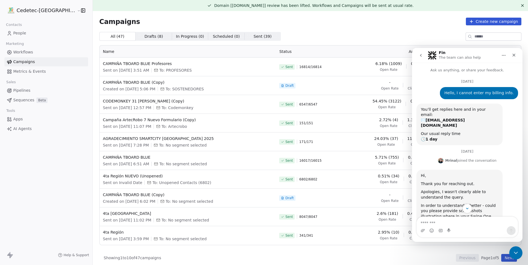
click at [422, 63] on p "Ask us anything, or share your feedback." at bounding box center [467, 68] width 110 height 10
click at [421, 58] on button "go back" at bounding box center [420, 55] width 10 height 10
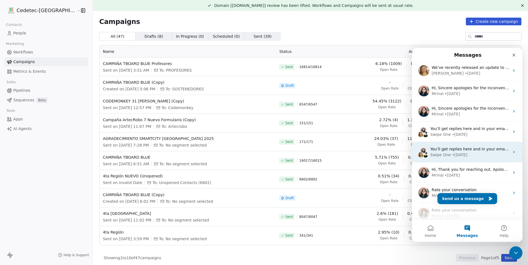
click at [463, 151] on span "You’ll get replies here and in your email: ✉️ gpreminger@gmail.com Our usual re…" at bounding box center [535, 149] width 211 height 4
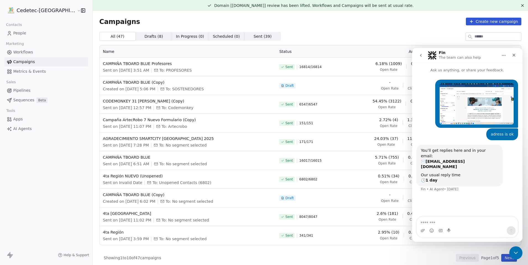
click at [420, 59] on button "go back" at bounding box center [420, 55] width 10 height 10
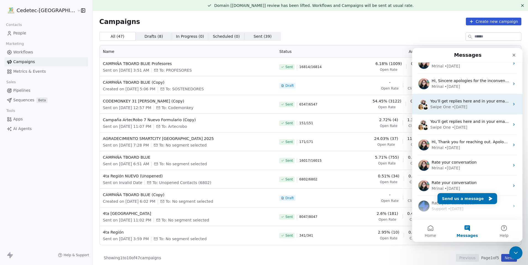
click at [452, 106] on div "• 11w ago" at bounding box center [459, 107] width 15 height 6
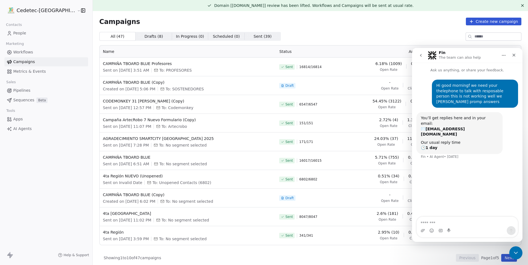
click at [423, 54] on button "go back" at bounding box center [420, 55] width 10 height 10
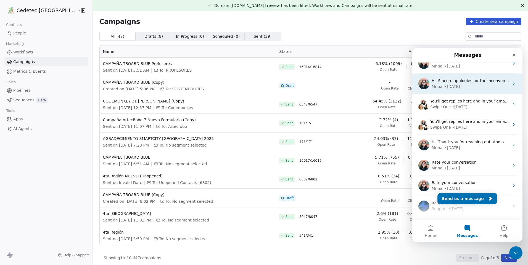
click at [446, 88] on div "• 11w ago" at bounding box center [451, 87] width 15 height 6
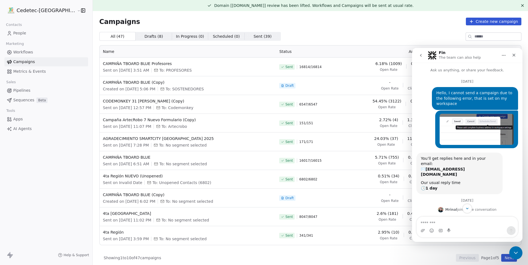
click at [422, 56] on icon "go back" at bounding box center [420, 55] width 4 height 4
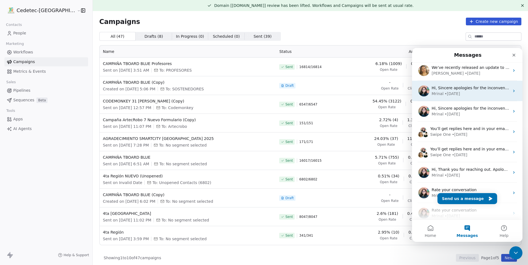
click at [449, 93] on div "• 11w ago" at bounding box center [451, 94] width 15 height 6
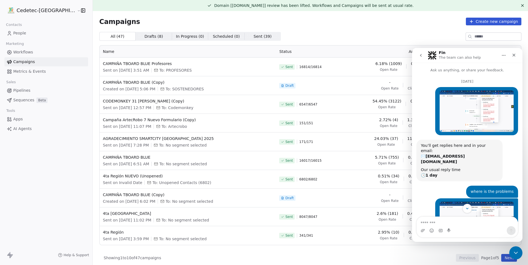
click at [419, 57] on icon "go back" at bounding box center [420, 55] width 4 height 4
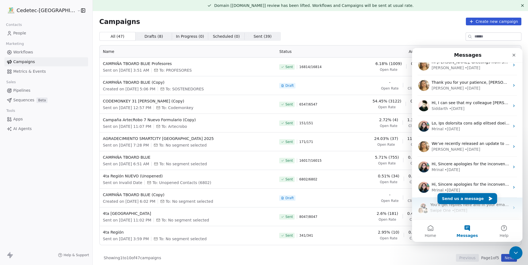
scroll to position [83, 0]
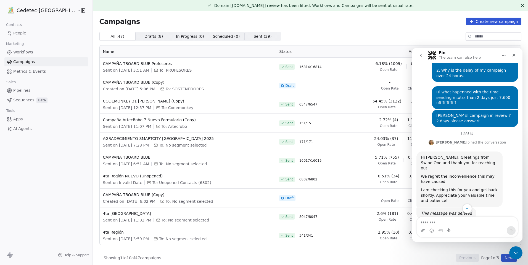
scroll to position [99, 0]
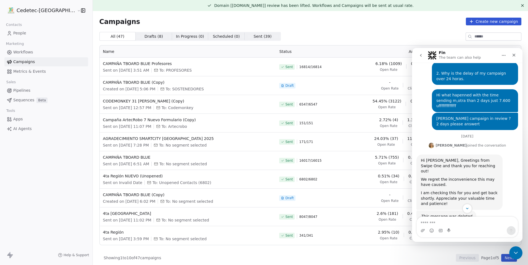
click at [420, 58] on button "go back" at bounding box center [420, 55] width 10 height 10
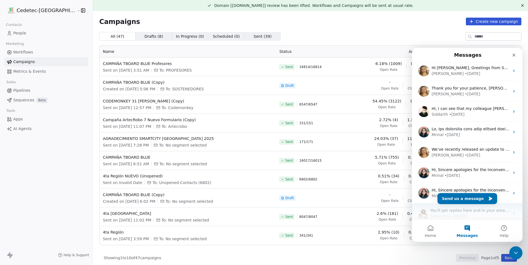
scroll to position [83, 0]
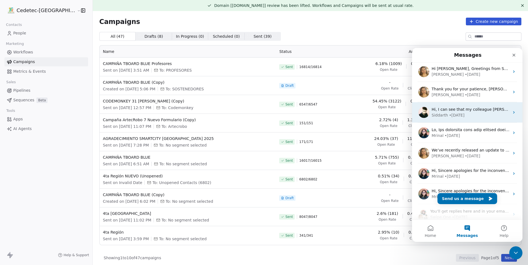
click at [449, 117] on div "• 7w ago" at bounding box center [456, 116] width 15 height 6
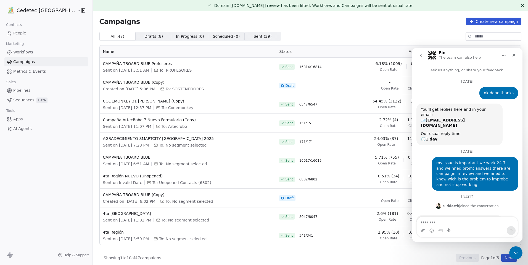
scroll to position [17, 0]
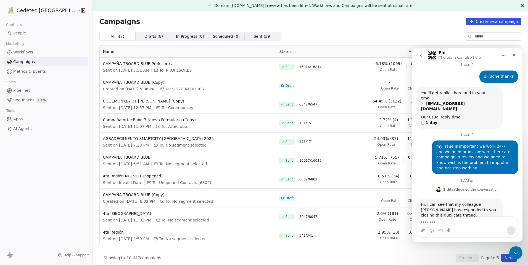
click at [422, 56] on icon "go back" at bounding box center [420, 55] width 4 height 4
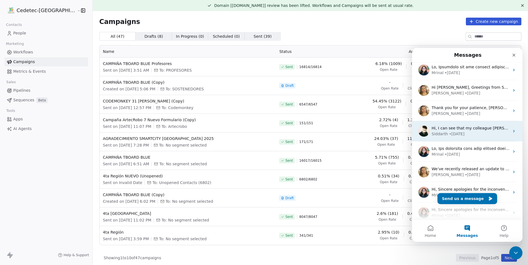
scroll to position [55, 0]
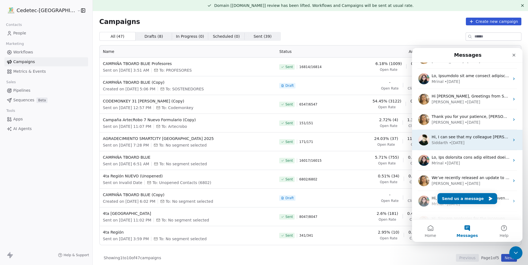
click at [449, 141] on div "• 7w ago" at bounding box center [456, 143] width 15 height 6
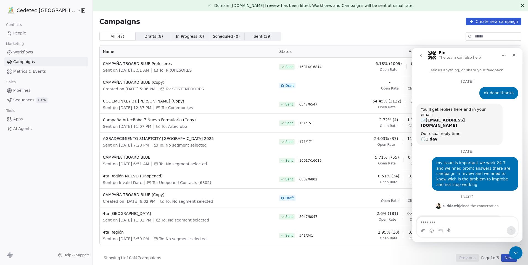
scroll to position [17, 0]
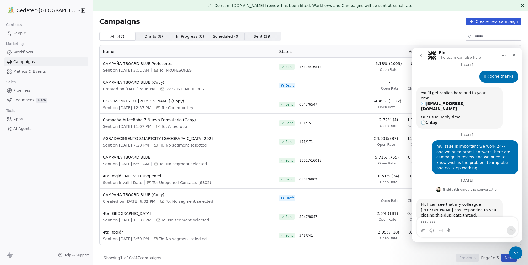
click at [419, 58] on button "go back" at bounding box center [420, 55] width 10 height 10
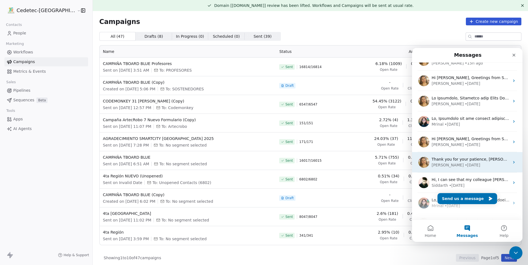
scroll to position [28, 0]
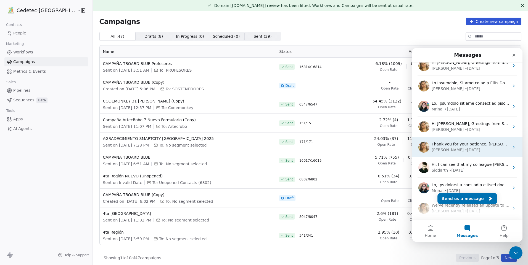
click at [445, 150] on div "Harinder" at bounding box center [447, 150] width 32 height 6
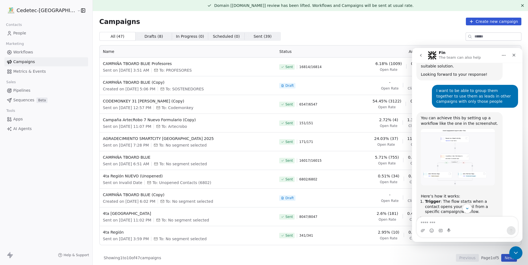
scroll to position [193, 0]
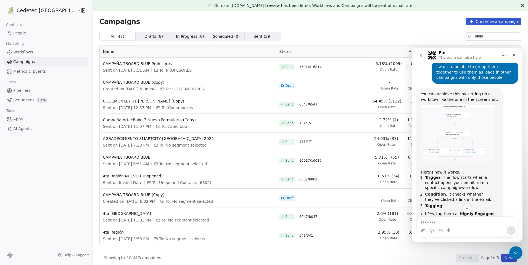
click at [445, 113] on img "Harinder says…" at bounding box center [458, 133] width 74 height 56
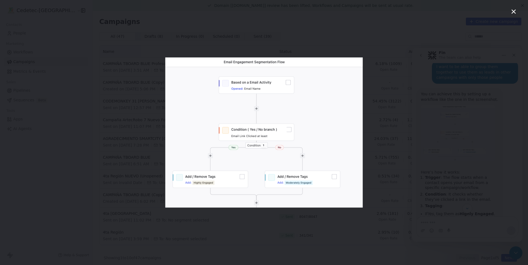
click at [432, 123] on div "Intercom messenger" at bounding box center [264, 132] width 528 height 265
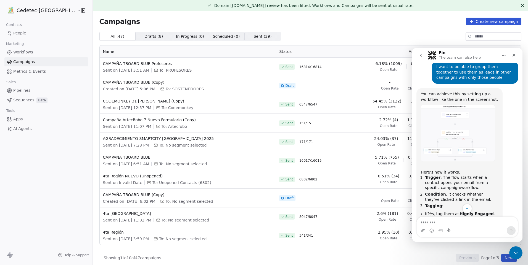
click at [444, 105] on img "Harinder says…" at bounding box center [458, 133] width 74 height 56
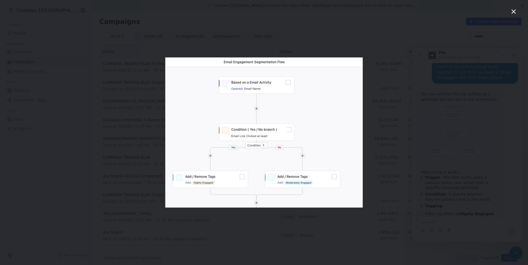
click at [440, 167] on div "Intercom messenger" at bounding box center [264, 132] width 528 height 265
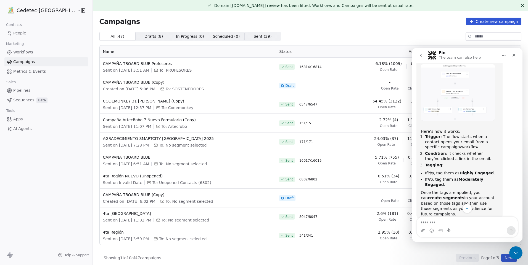
scroll to position [248, 0]
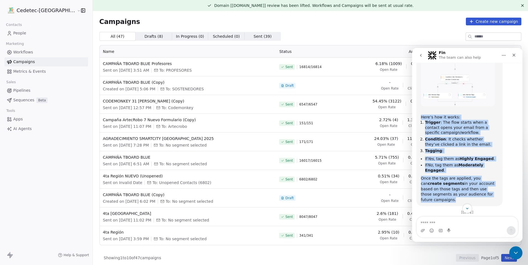
drag, startPoint x: 420, startPoint y: 102, endPoint x: 473, endPoint y: 173, distance: 88.2
click at [473, 173] on div "You can achieve this by setting up a workflow like the one in the screenshot. H…" at bounding box center [459, 119] width 86 height 173
copy div "Here’s how it works: Trigger : The flow starts when a contact opens your email …"
click at [504, 129] on div "You can achieve this by setting up a workflow like the one in the screenshot. H…" at bounding box center [467, 124] width 102 height 183
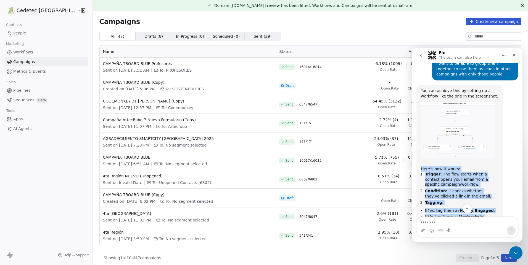
scroll to position [193, 0]
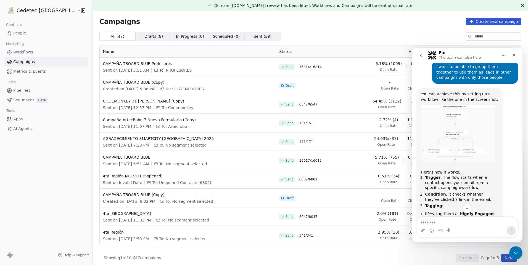
click at [507, 131] on div "You can achieve this by setting up a workflow like the one in the screenshot. H…" at bounding box center [467, 179] width 102 height 183
click at [51, 52] on link "Workflows" at bounding box center [46, 52] width 84 height 9
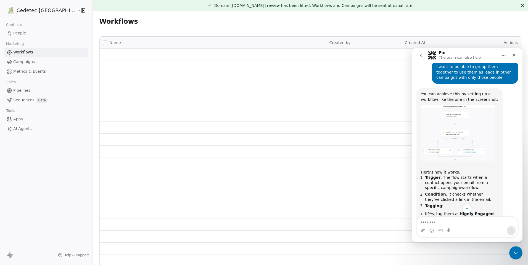
click at [372, 25] on div "Workflows" at bounding box center [310, 22] width 422 height 8
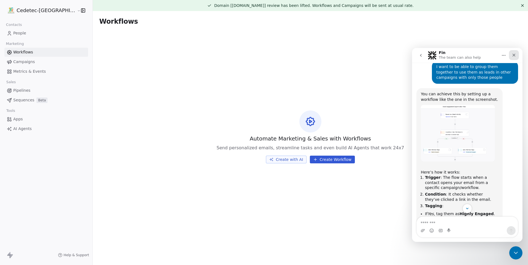
click at [515, 55] on icon "Close" at bounding box center [513, 55] width 4 height 4
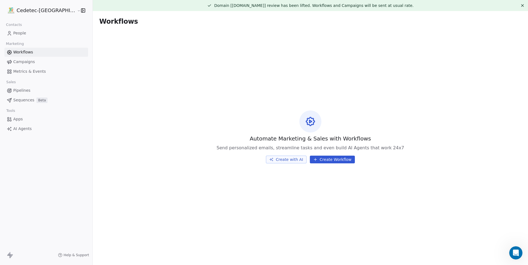
scroll to position [889, 0]
click at [329, 157] on button "Create Workflow" at bounding box center [332, 160] width 45 height 8
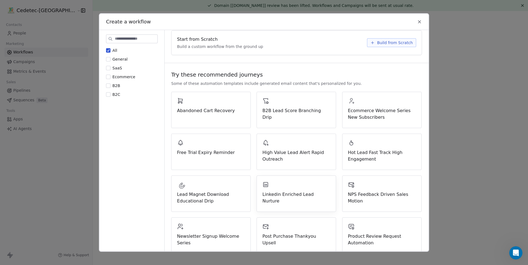
scroll to position [0, 0]
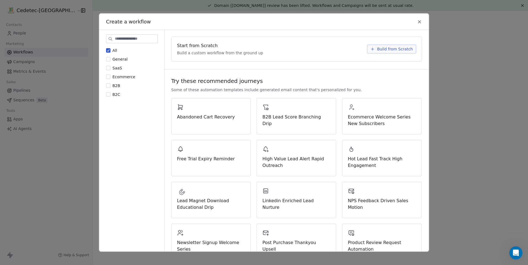
click at [418, 24] on icon at bounding box center [419, 21] width 5 height 5
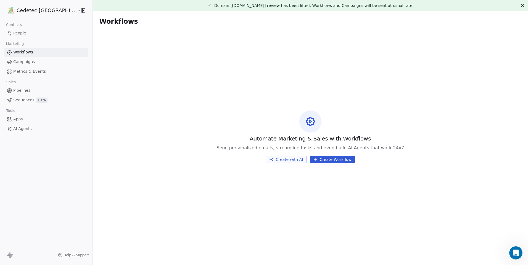
click at [279, 158] on button "Create with AI" at bounding box center [286, 160] width 41 height 8
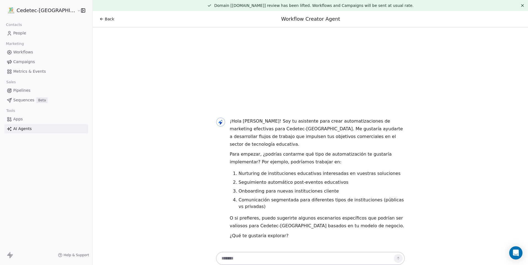
click at [306, 255] on textarea at bounding box center [304, 259] width 173 height 10
drag, startPoint x: 342, startPoint y: 259, endPoint x: 315, endPoint y: 258, distance: 26.8
click at [315, 258] on textarea "**********" at bounding box center [304, 259] width 173 height 10
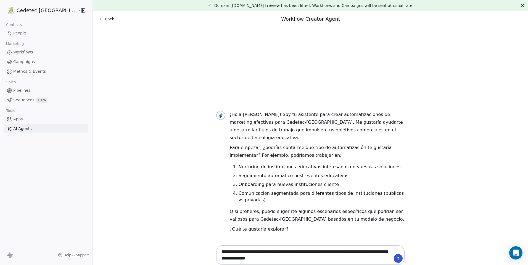
type textarea "**********"
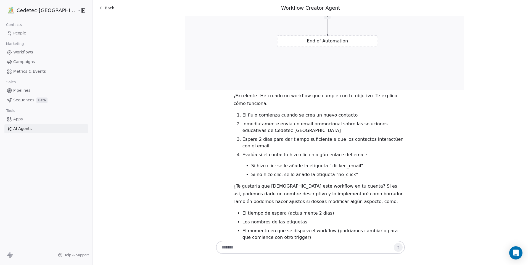
scroll to position [648, 0]
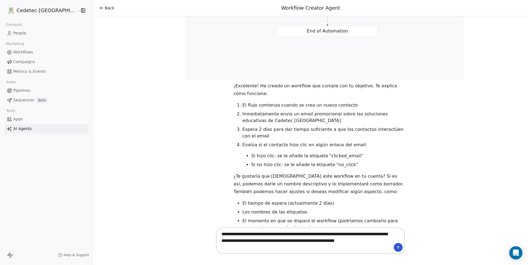
type textarea "**********"
click at [393, 249] on button at bounding box center [397, 247] width 9 height 9
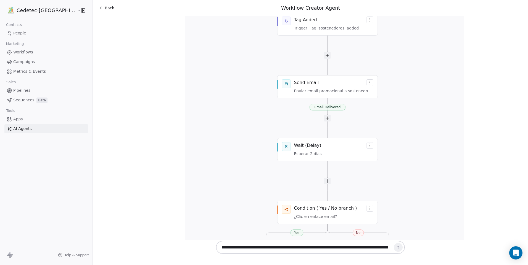
scroll to position [1020, 0]
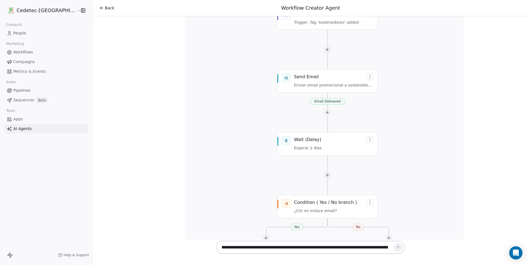
click at [327, 55] on div "Workflow generated successfully Email Delivered Yes No Tag Added Trigger: Tag '…" at bounding box center [324, 176] width 189 height 445
click at [282, 48] on div "Workflow generated successfully Email Delivered Yes No Tag Added Trigger: Tag '…" at bounding box center [324, 176] width 189 height 445
click at [275, 55] on div "Workflow generated successfully Email Delivered Yes No Tag Added Trigger: Tag '…" at bounding box center [324, 176] width 189 height 445
click at [312, 57] on div "Workflow generated successfully Email Delivered Yes No Tag Added Trigger: Tag '…" at bounding box center [324, 176] width 189 height 445
click at [359, 46] on div "Workflow generated successfully Email Delivered Yes No Tag Added Trigger: Tag '…" at bounding box center [324, 176] width 189 height 445
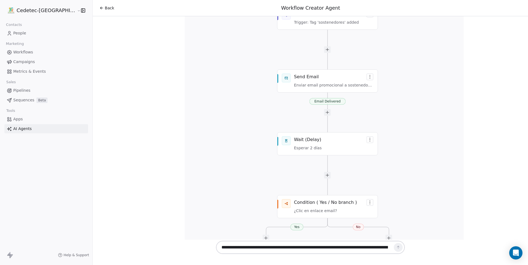
click at [357, 46] on div "Workflow generated successfully Email Delivered Yes No Tag Added Trigger: Tag '…" at bounding box center [324, 176] width 189 height 445
click at [318, 70] on div "Workflow generated successfully Email Delivered Yes No Tag Added Trigger: Tag '…" at bounding box center [324, 176] width 189 height 445
click at [276, 46] on div "Workflow generated successfully Email Delivered Yes No Tag Added Trigger: Tag '…" at bounding box center [324, 176] width 189 height 445
click at [308, 112] on div "Workflow generated successfully Email Delivered Yes No Tag Added Trigger: Tag '…" at bounding box center [324, 176] width 189 height 445
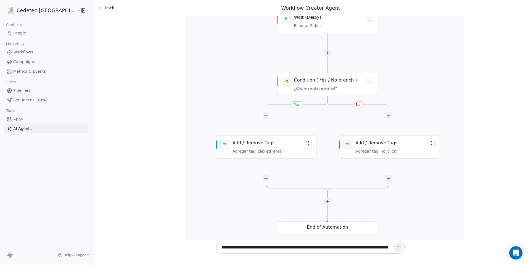
scroll to position [1158, 0]
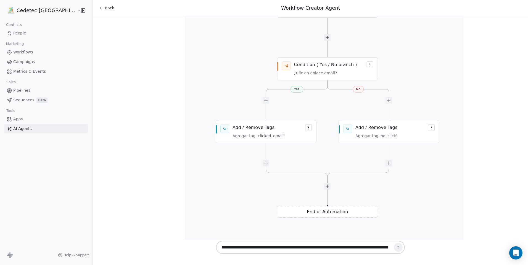
click at [309, 41] on div "Workflow generated successfully Email Delivered Yes No Tag Added Trigger: Tag '…" at bounding box center [324, 38] width 189 height 445
click at [264, 100] on div "Workflow generated successfully Email Delivered Yes No Tag Added Trigger: Tag '…" at bounding box center [324, 38] width 189 height 445
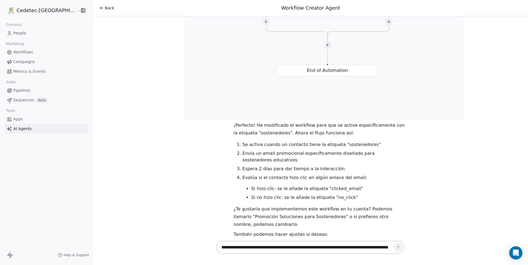
scroll to position [1320, 0]
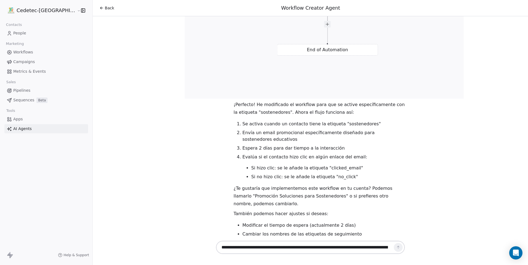
click at [325, 249] on textarea "**********" at bounding box center [304, 248] width 173 height 10
type textarea "*********"
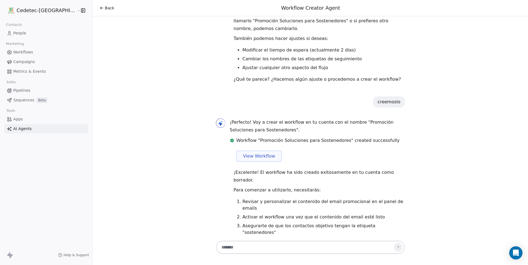
scroll to position [1496, 0]
click at [256, 153] on span "View Workflow" at bounding box center [259, 156] width 32 height 7
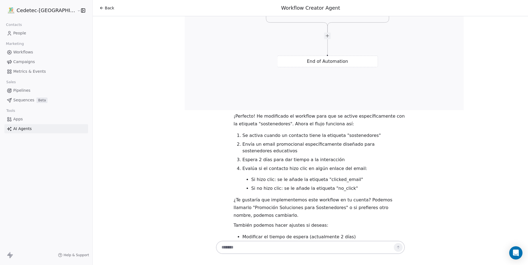
scroll to position [1303, 0]
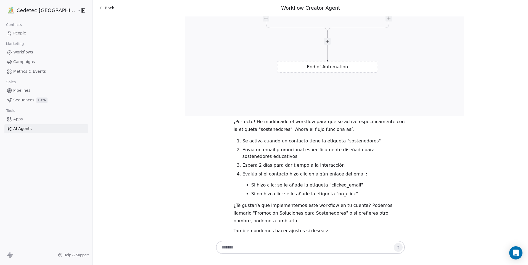
click at [105, 8] on span "Back" at bounding box center [109, 8] width 9 height 6
click at [25, 61] on span "Campaigns" at bounding box center [24, 62] width 22 height 6
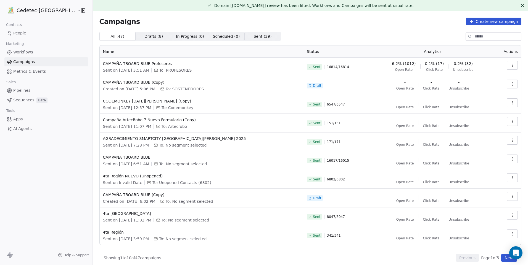
click at [506, 85] on button "button" at bounding box center [511, 84] width 11 height 9
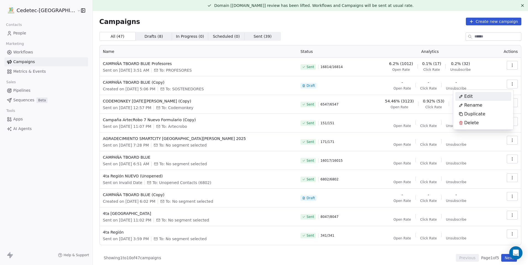
click at [507, 84] on html "Cedetec-Chile Contacts People Marketing Workflows Campaigns Metrics & Events Sa…" at bounding box center [264, 132] width 528 height 265
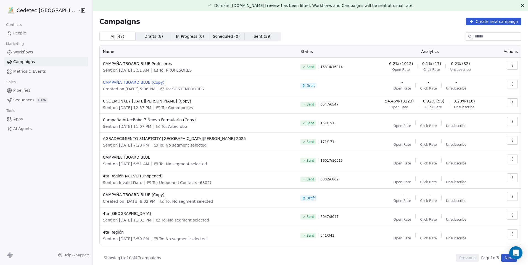
click at [127, 85] on span "CAMPAÑA TBOARD BLUE (Copy)" at bounding box center [198, 83] width 191 height 6
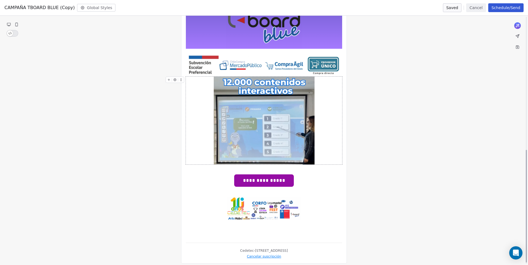
scroll to position [297, 0]
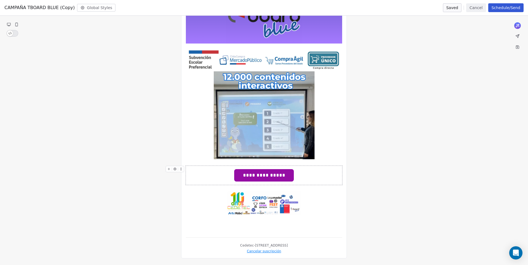
click at [308, 178] on div "**********" at bounding box center [264, 175] width 156 height 19
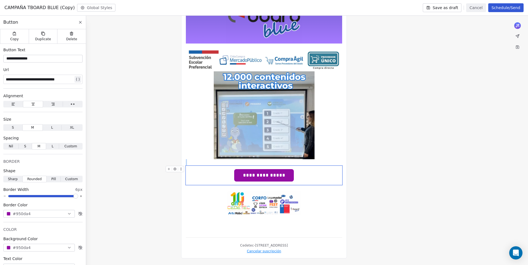
drag, startPoint x: 299, startPoint y: 179, endPoint x: 186, endPoint y: 175, distance: 113.2
click at [185, 175] on div at bounding box center [176, 171] width 21 height 10
click at [13, 38] on span "Copy" at bounding box center [14, 39] width 9 height 4
click at [20, 35] on div "Copy" at bounding box center [14, 36] width 29 height 14
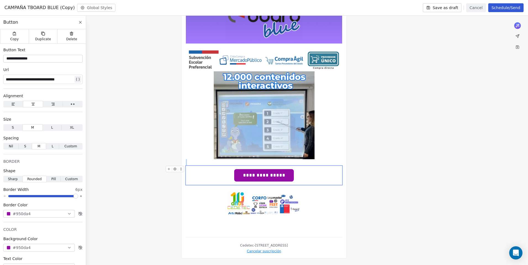
click at [206, 188] on div at bounding box center [264, 188] width 156 height 7
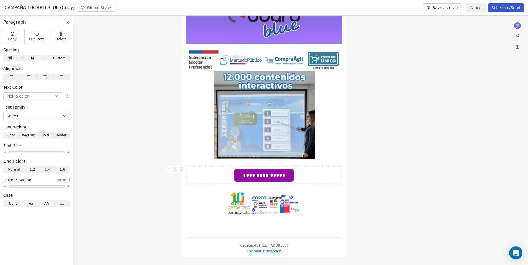
click at [198, 179] on div "**********" at bounding box center [264, 175] width 156 height 19
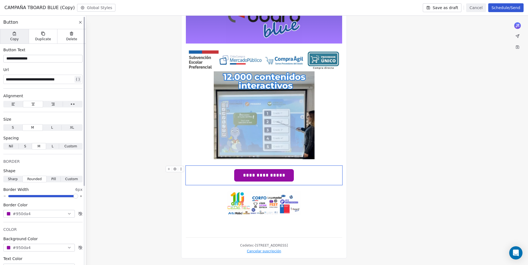
click at [15, 39] on span "Copy" at bounding box center [14, 39] width 9 height 4
click at [14, 36] on div "Copy" at bounding box center [14, 36] width 29 height 14
click at [15, 31] on div "Copy" at bounding box center [14, 36] width 29 height 14
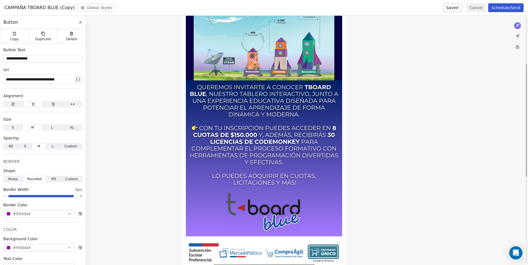
scroll to position [0, 0]
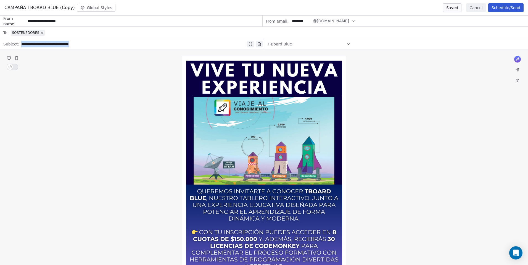
drag, startPoint x: 86, startPoint y: 46, endPoint x: -1, endPoint y: 43, distance: 86.9
click at [0, 43] on html "Cedetec-Chile Contacts People Marketing Workflows Campaigns Metrics & Events Sa…" at bounding box center [264, 132] width 528 height 265
copy div "**********"
click at [474, 10] on button "Cancel" at bounding box center [476, 7] width 20 height 9
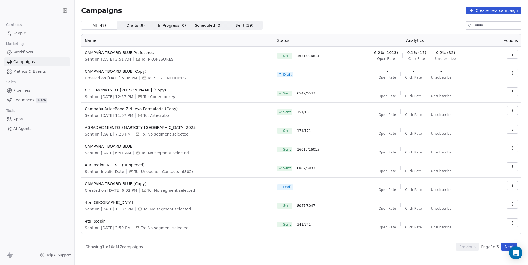
click at [44, 53] on link "Workflows" at bounding box center [36, 52] width 65 height 9
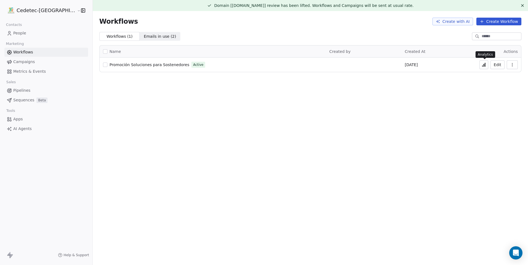
click at [488, 65] on button at bounding box center [483, 64] width 9 height 9
click at [510, 65] on icon "button" at bounding box center [512, 65] width 4 height 4
click at [397, 93] on div "Domain [[DOMAIN_NAME]] review has been lifted. Workflows and Campaigns will be …" at bounding box center [310, 132] width 435 height 265
click at [119, 64] on span "Promoción Soluciones para Sostenedores" at bounding box center [150, 65] width 80 height 4
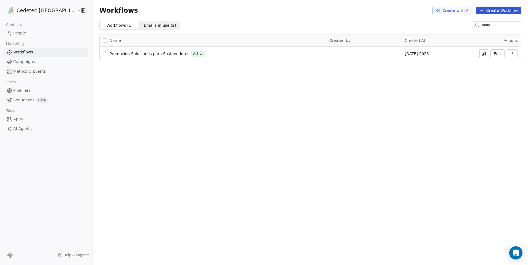
click at [28, 34] on link "People" at bounding box center [46, 33] width 84 height 9
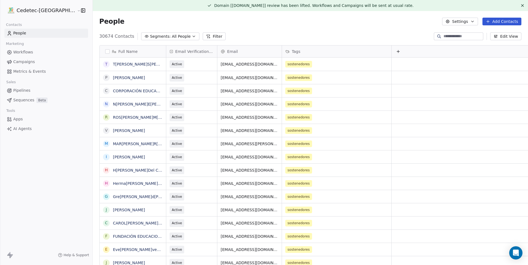
scroll to position [229, 445]
click at [29, 50] on span "Workflows" at bounding box center [23, 52] width 20 height 6
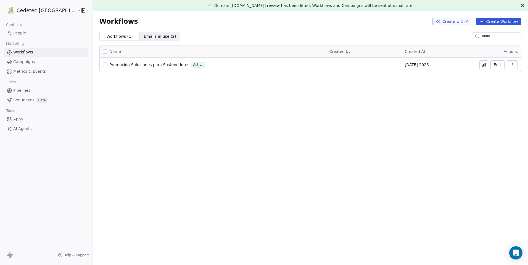
click at [32, 33] on link "People" at bounding box center [46, 33] width 84 height 9
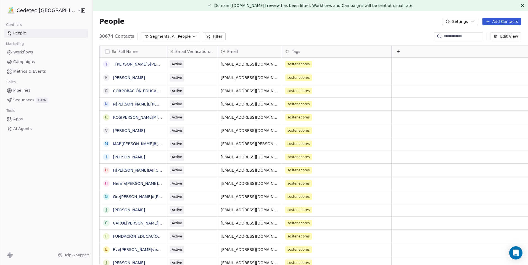
scroll to position [229, 445]
click at [172, 38] on span "All People" at bounding box center [181, 37] width 19 height 6
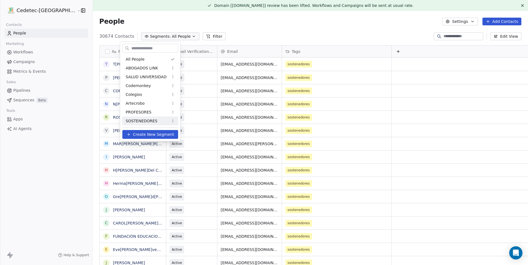
click at [152, 118] on div "SOSTENEDORES" at bounding box center [150, 121] width 56 height 9
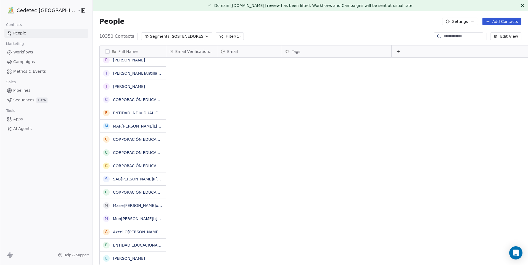
scroll to position [0, 0]
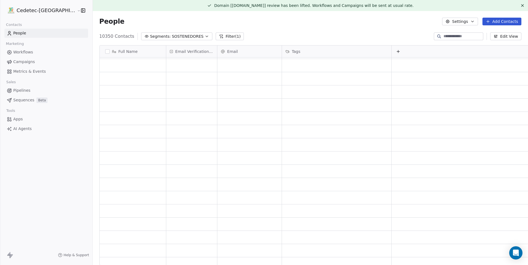
click at [285, 51] on div "Tags" at bounding box center [336, 52] width 102 height 6
click at [285, 51] on html "Cedetec-Chile Contacts People Marketing Workflows Campaigns Metrics & Events Sa…" at bounding box center [264, 132] width 528 height 265
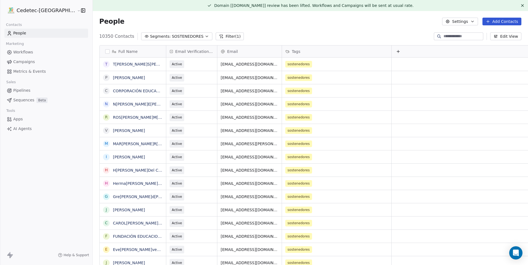
click at [287, 49] on div "Tags" at bounding box center [336, 52] width 102 height 6
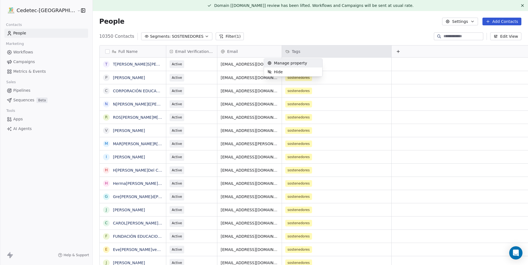
click at [289, 49] on html "Cedetec-Chile Contacts People Marketing Workflows Campaigns Metrics & Events Sa…" at bounding box center [264, 132] width 528 height 265
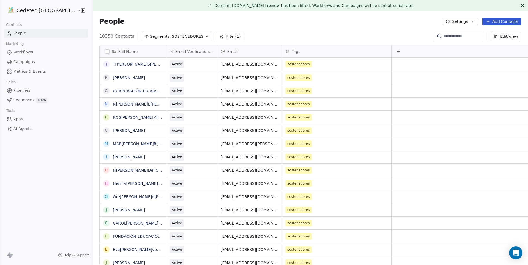
click at [105, 50] on button "button" at bounding box center [107, 51] width 4 height 4
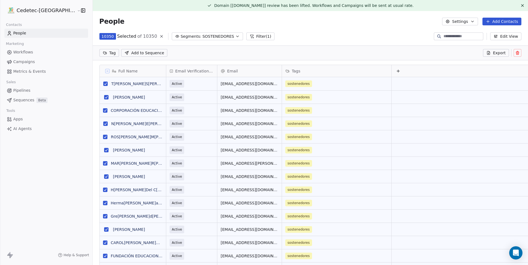
click at [501, 54] on span "Export" at bounding box center [499, 53] width 13 height 6
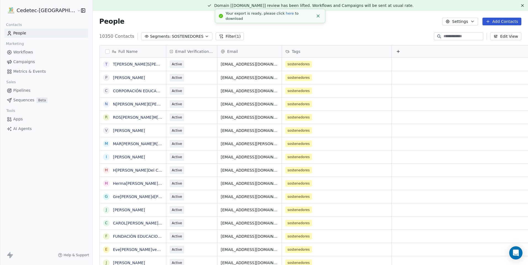
click at [286, 15] on link "here" at bounding box center [290, 13] width 8 height 4
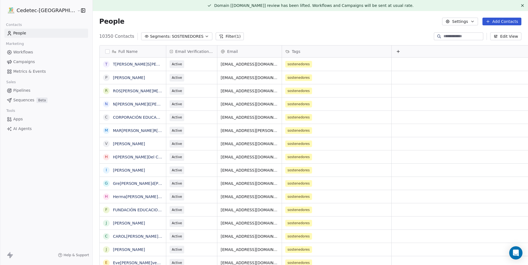
drag, startPoint x: 252, startPoint y: 21, endPoint x: 253, endPoint y: 16, distance: 5.2
click at [252, 21] on div "People Settings Add Contacts" at bounding box center [310, 22] width 422 height 8
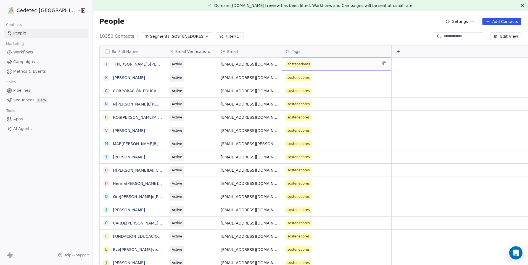
click at [204, 36] on icon "button" at bounding box center [206, 36] width 4 height 4
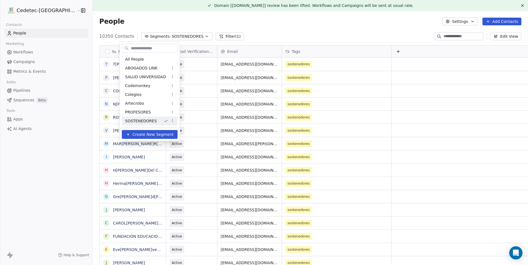
click at [180, 36] on html "Cedetec-Chile Contacts People Marketing Workflows Campaigns Metrics & Events Sa…" at bounding box center [264, 132] width 528 height 265
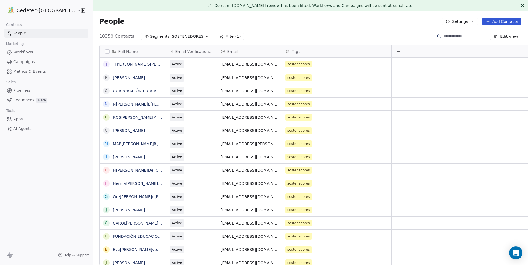
click at [105, 52] on button "button" at bounding box center [107, 51] width 4 height 4
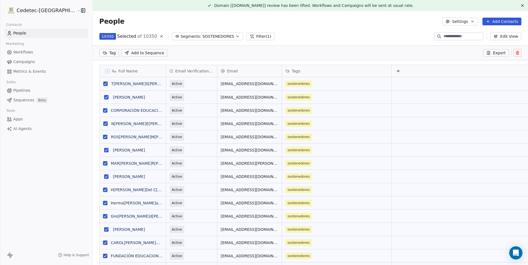
click at [132, 56] on button "Add to Sequence" at bounding box center [144, 53] width 46 height 8
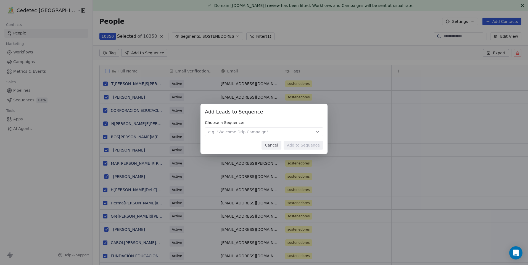
click at [251, 134] on span "e.g. "Welcome Drip Campaign"" at bounding box center [238, 132] width 60 height 6
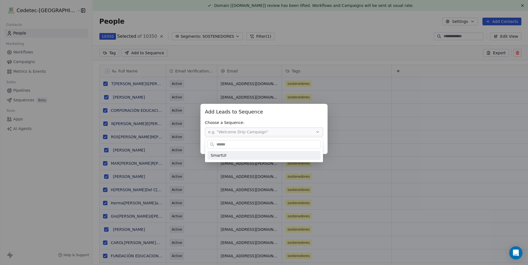
click at [230, 132] on div "Add Leads to Sequence Add Leads to Sequence Choose a Sequence: e.g. "Welcome Dr…" at bounding box center [264, 132] width 528 height 75
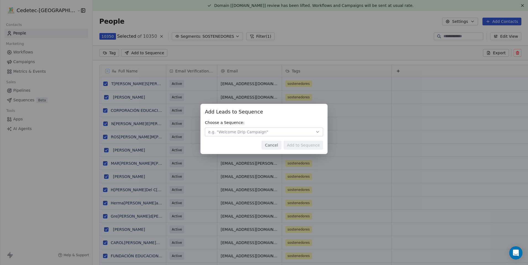
click at [229, 132] on span "e.g. "Welcome Drip Campaign"" at bounding box center [238, 132] width 60 height 6
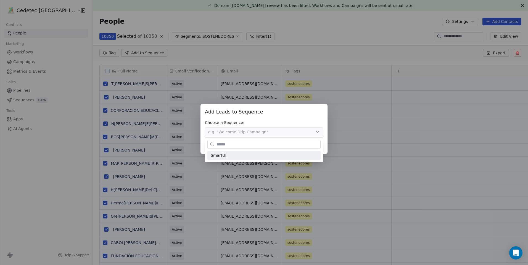
click at [229, 135] on div "Add Leads to Sequence Add Leads to Sequence Choose a Sequence: e.g. "Welcome Dr…" at bounding box center [264, 132] width 528 height 75
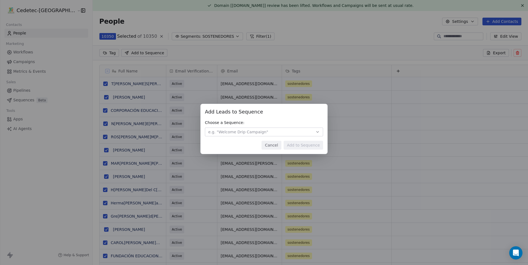
click at [274, 147] on button "Cancel" at bounding box center [271, 145] width 20 height 9
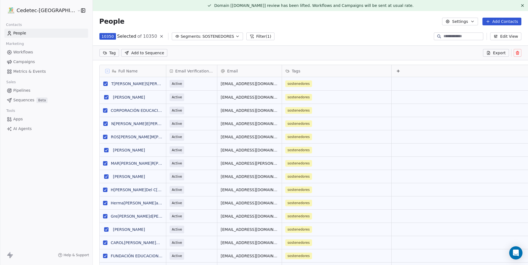
click at [516, 55] on icon at bounding box center [517, 53] width 2 height 2
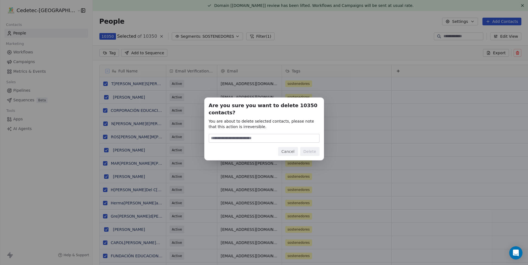
click at [283, 141] on input at bounding box center [264, 138] width 110 height 8
type input "******"
click at [309, 154] on button "Delete" at bounding box center [309, 151] width 19 height 9
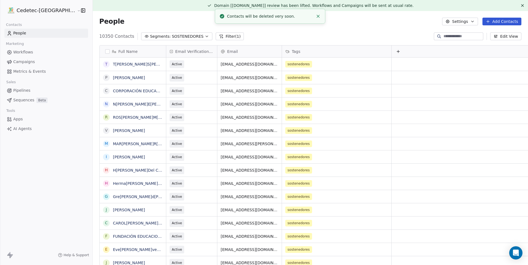
click at [498, 22] on button "Add Contacts" at bounding box center [501, 22] width 39 height 8
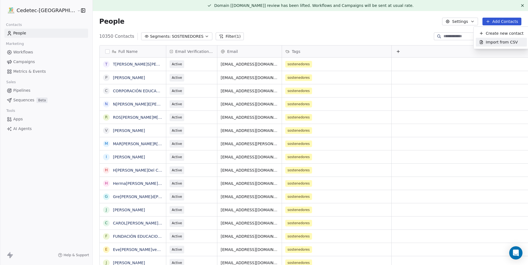
click at [497, 41] on span "Import from CSV" at bounding box center [501, 42] width 32 height 6
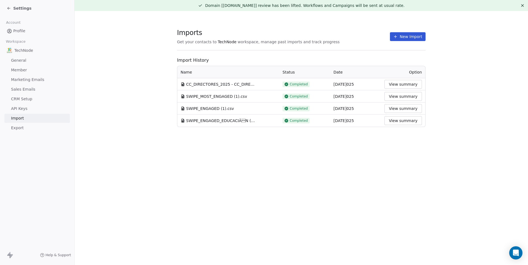
click at [406, 36] on button "New Import" at bounding box center [408, 36] width 36 height 9
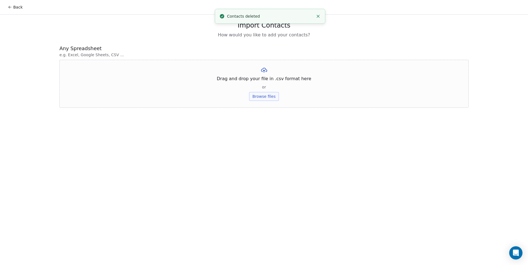
click at [264, 97] on button "Browse files" at bounding box center [264, 96] width 30 height 9
click at [265, 82] on button "Upload" at bounding box center [264, 81] width 20 height 9
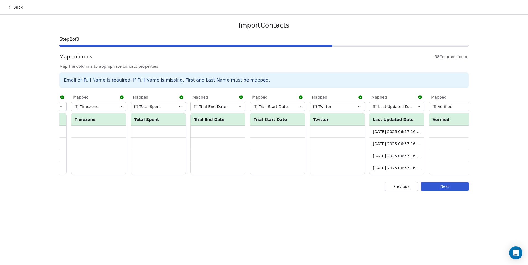
scroll to position [0, 3044]
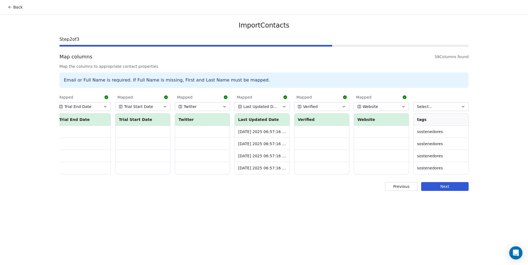
click at [443, 108] on button "Select..." at bounding box center [440, 106] width 55 height 9
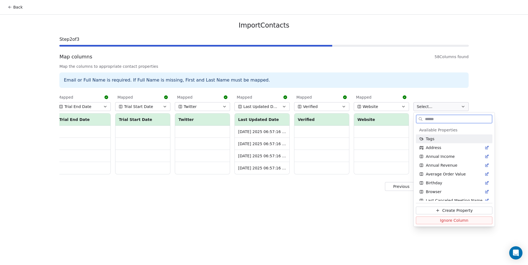
click at [438, 139] on div "Tags" at bounding box center [454, 139] width 70 height 6
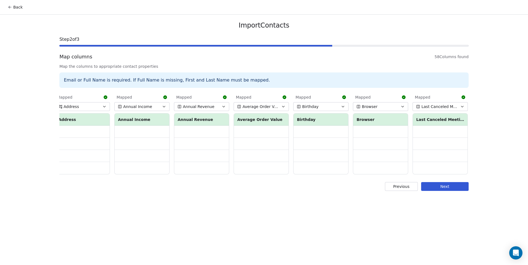
scroll to position [0, 0]
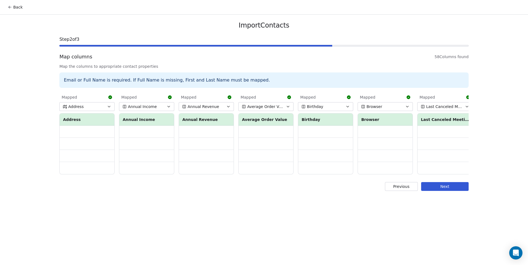
click at [426, 191] on button "Next" at bounding box center [444, 186] width 47 height 9
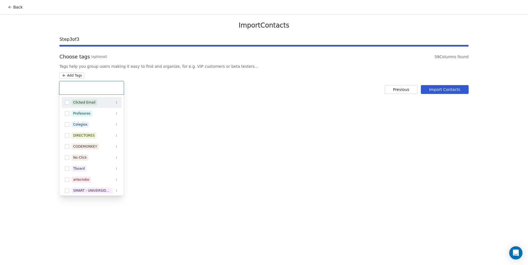
click at [75, 75] on html "Back Import Contacts Step 3 of 3 Choose tags (optional) 58 Columns found Tags h…" at bounding box center [264, 132] width 528 height 265
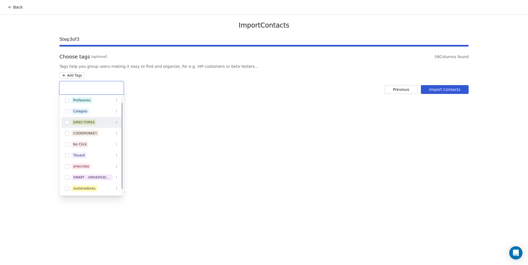
scroll to position [14, 0]
click at [76, 188] on div "sostenedores" at bounding box center [84, 188] width 22 height 5
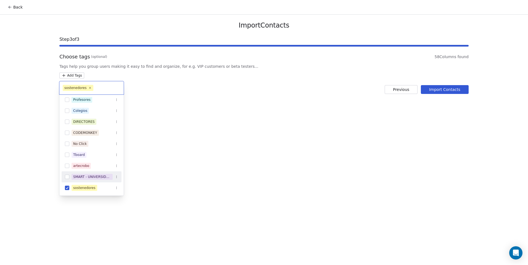
click at [214, 169] on html "Back Import Contacts Step 3 of 3 Choose tags (optional) 58 Columns found Tags h…" at bounding box center [264, 132] width 528 height 265
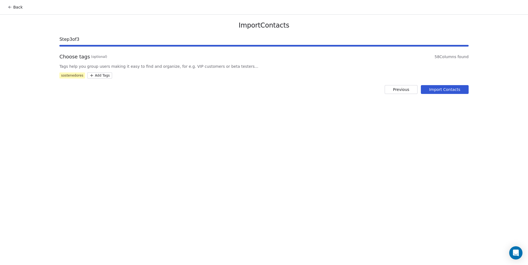
click at [442, 90] on button "Import Contacts" at bounding box center [445, 89] width 48 height 9
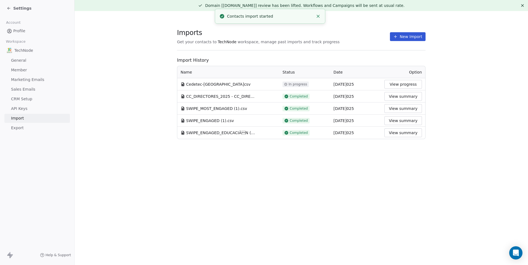
click at [428, 59] on section "Imports Get your contacts to TechNode workspace, manage past imports and track …" at bounding box center [301, 84] width 453 height 146
click at [397, 86] on button "View progress" at bounding box center [403, 84] width 38 height 9
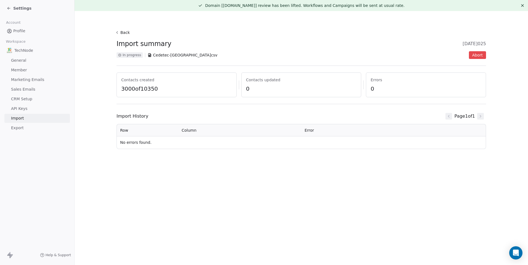
click at [127, 33] on button "Back" at bounding box center [123, 33] width 18 height 10
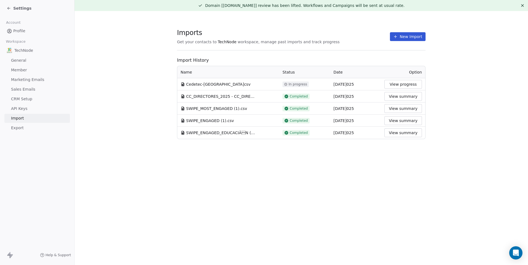
click at [389, 85] on button "View progress" at bounding box center [403, 84] width 38 height 9
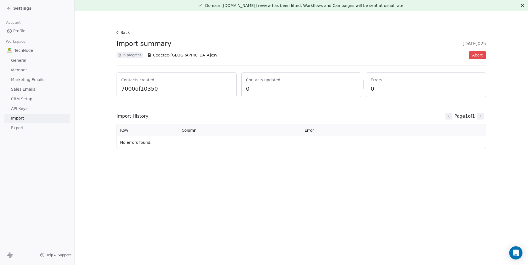
click at [124, 34] on button "Back" at bounding box center [123, 33] width 18 height 10
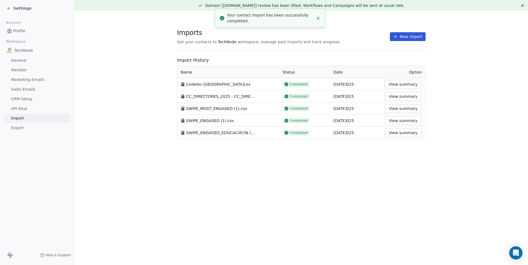
click at [435, 157] on div "Domain [cedetec-chile.com] review has been lifted. Workflows and Campaigns will…" at bounding box center [301, 132] width 453 height 265
click at [19, 4] on div "Settings" at bounding box center [38, 8] width 63 height 8
click at [23, 7] on span "Settings" at bounding box center [22, 9] width 18 height 6
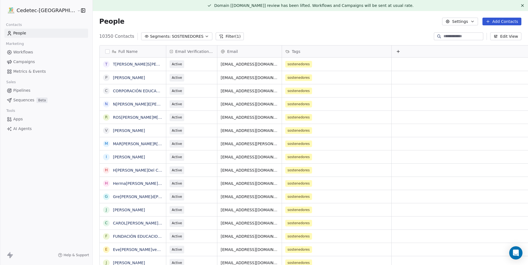
scroll to position [229, 445]
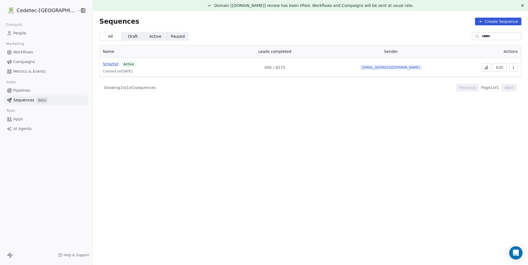
click at [103, 64] on span "SmartUI" at bounding box center [111, 64] width 16 height 4
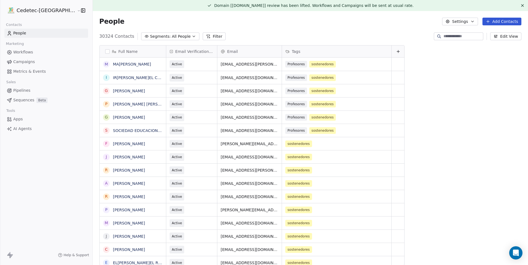
scroll to position [229, 445]
click at [150, 36] on span "Segments:" at bounding box center [160, 37] width 21 height 6
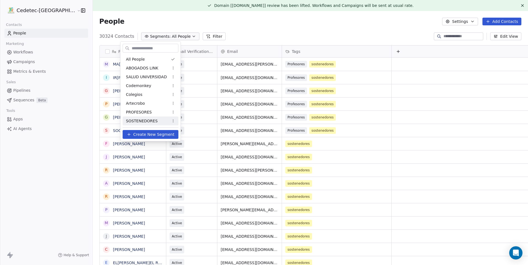
click at [147, 119] on span "SOSTENEDORES" at bounding box center [142, 121] width 32 height 6
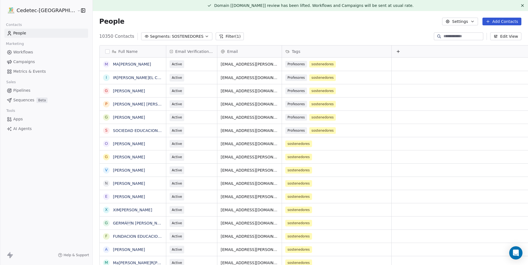
click at [147, 35] on button "Segments: SOSTENEDORES" at bounding box center [176, 37] width 71 height 8
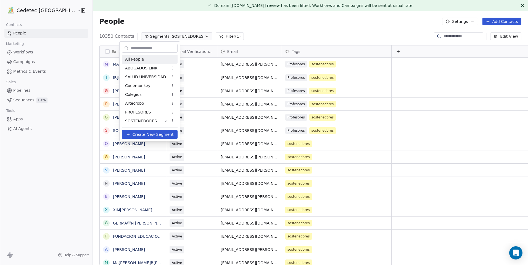
click at [145, 59] on div "All People" at bounding box center [150, 59] width 56 height 9
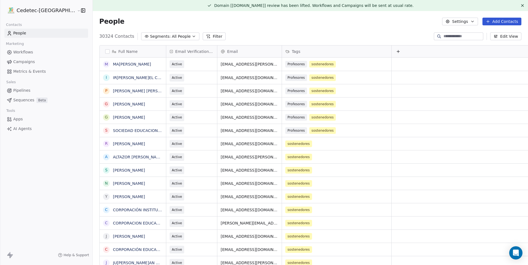
click at [33, 52] on link "Workflows" at bounding box center [46, 52] width 84 height 9
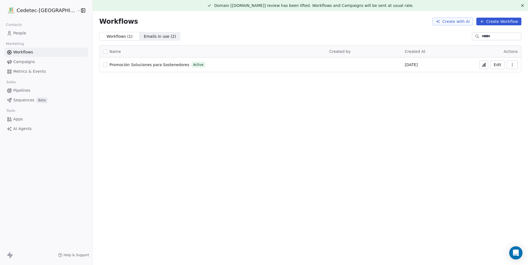
click at [158, 66] on span "Promoción Soluciones para Sostenedores" at bounding box center [150, 65] width 80 height 4
click at [483, 64] on icon at bounding box center [483, 65] width 4 height 4
